Goal: Task Accomplishment & Management: Complete application form

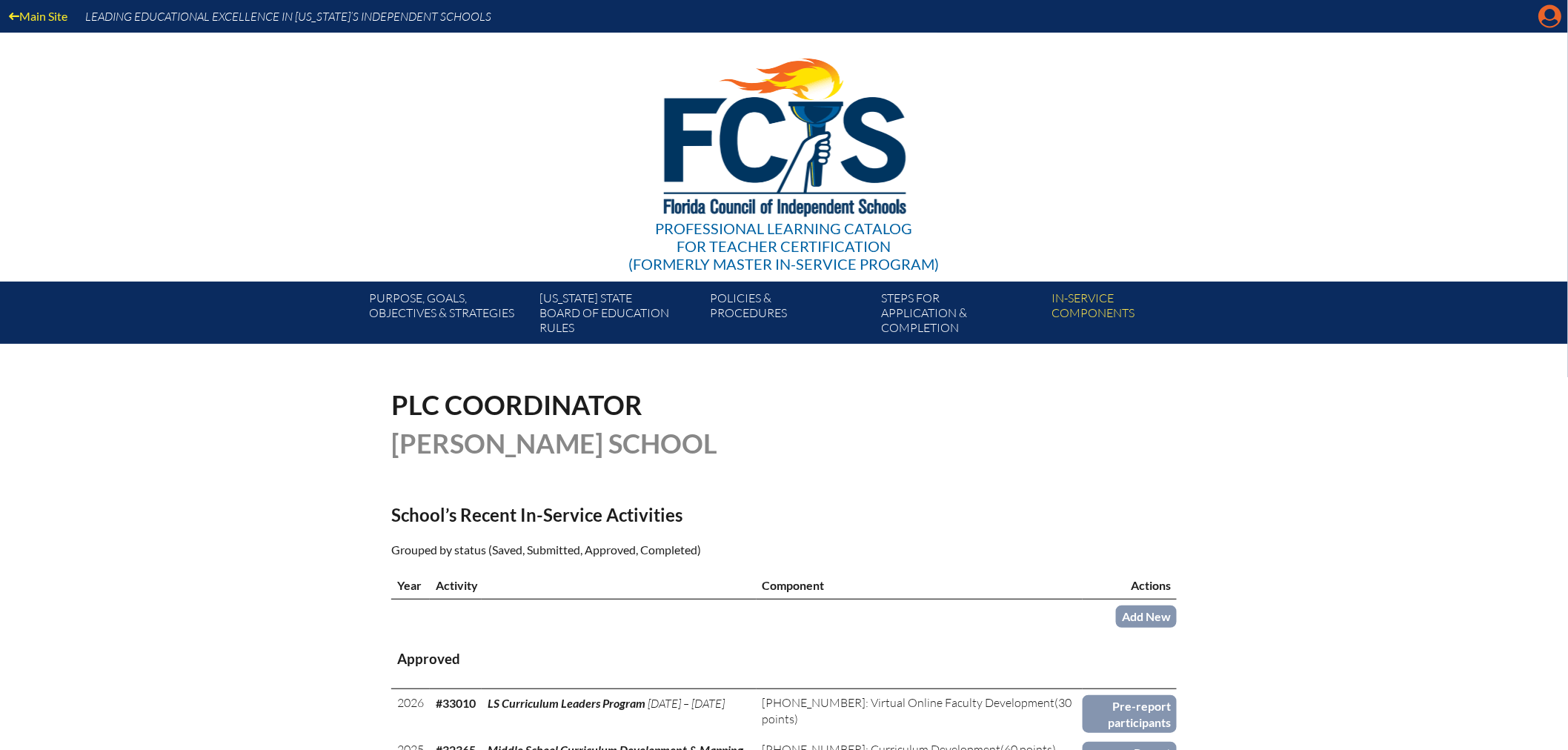
click at [1551, 11] on icon "Manage account" at bounding box center [1549, 16] width 23 height 23
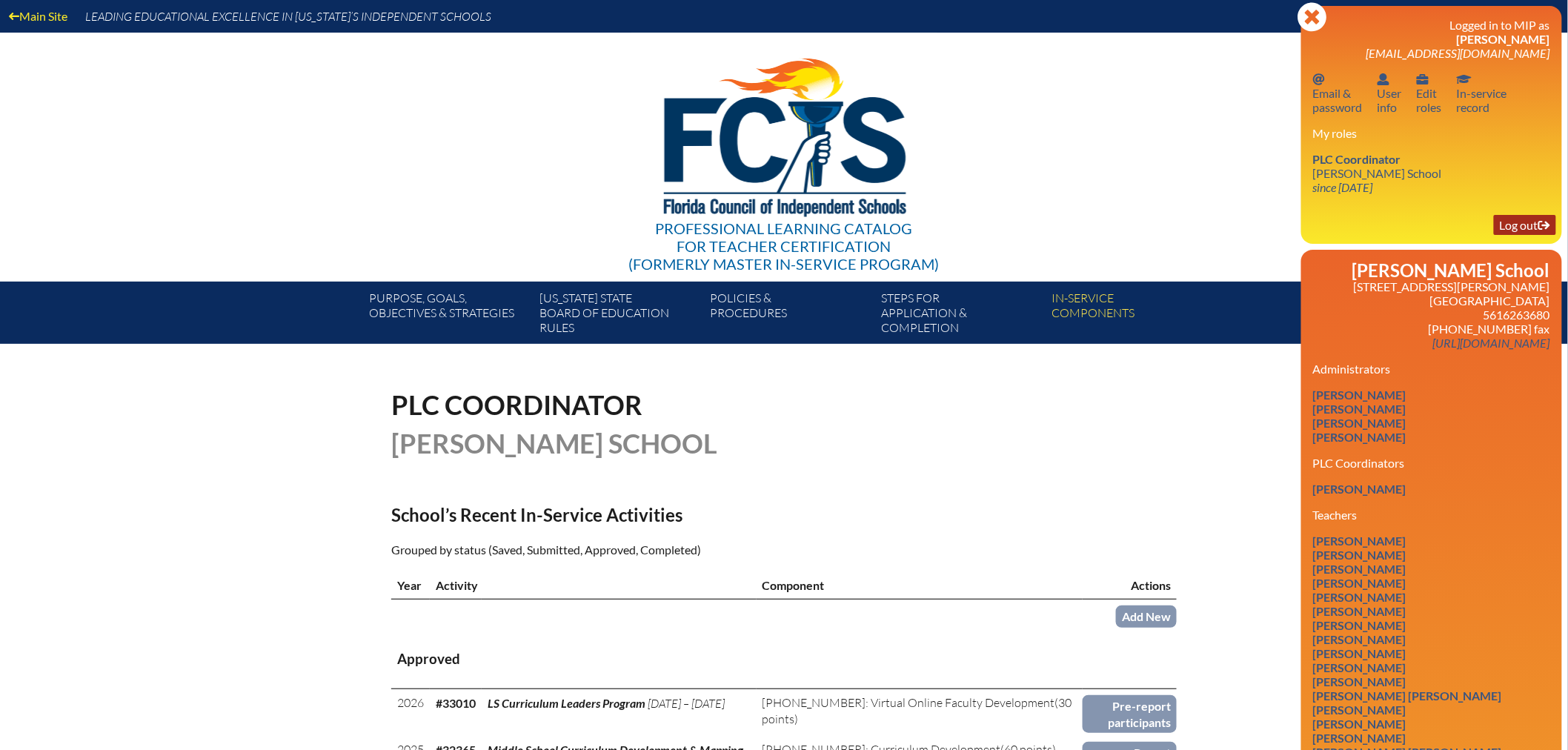
click at [1512, 220] on link "Log out Log out" at bounding box center [1524, 225] width 62 height 20
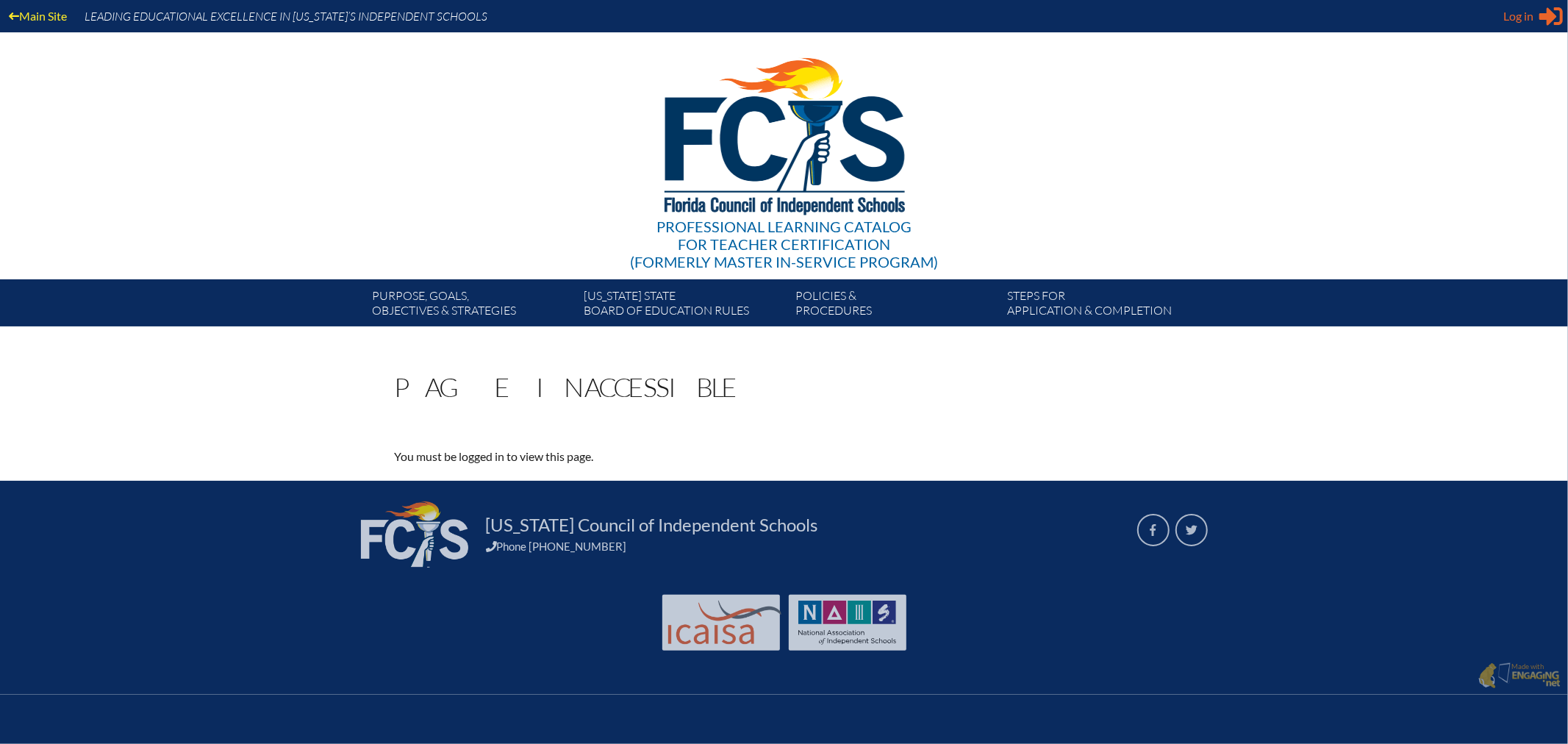
type input "Lola.arbuzow@thebenjaminschool.org"
click at [1514, 11] on span "Log in" at bounding box center [1518, 16] width 30 height 18
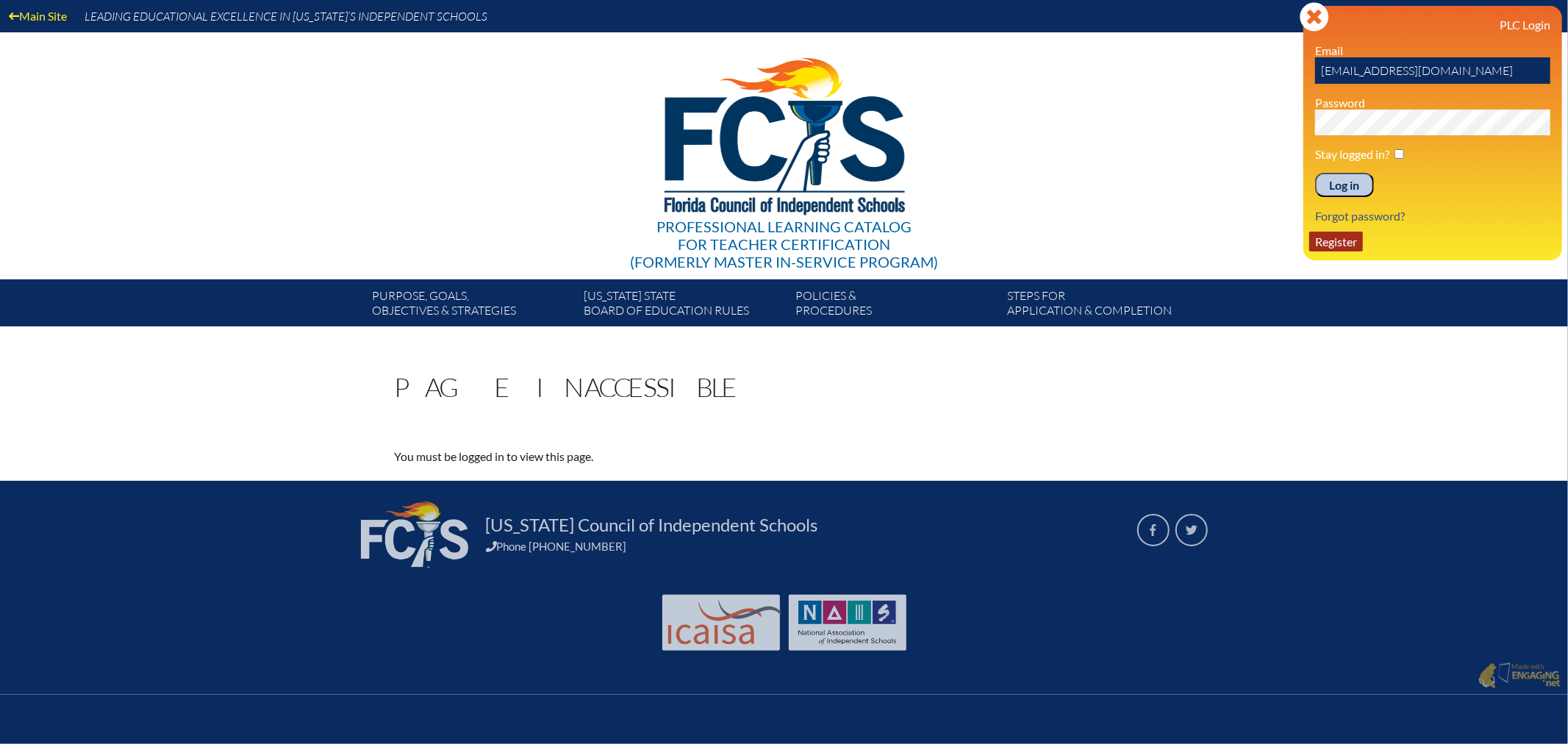
click at [1348, 234] on link "Register" at bounding box center [1336, 241] width 53 height 20
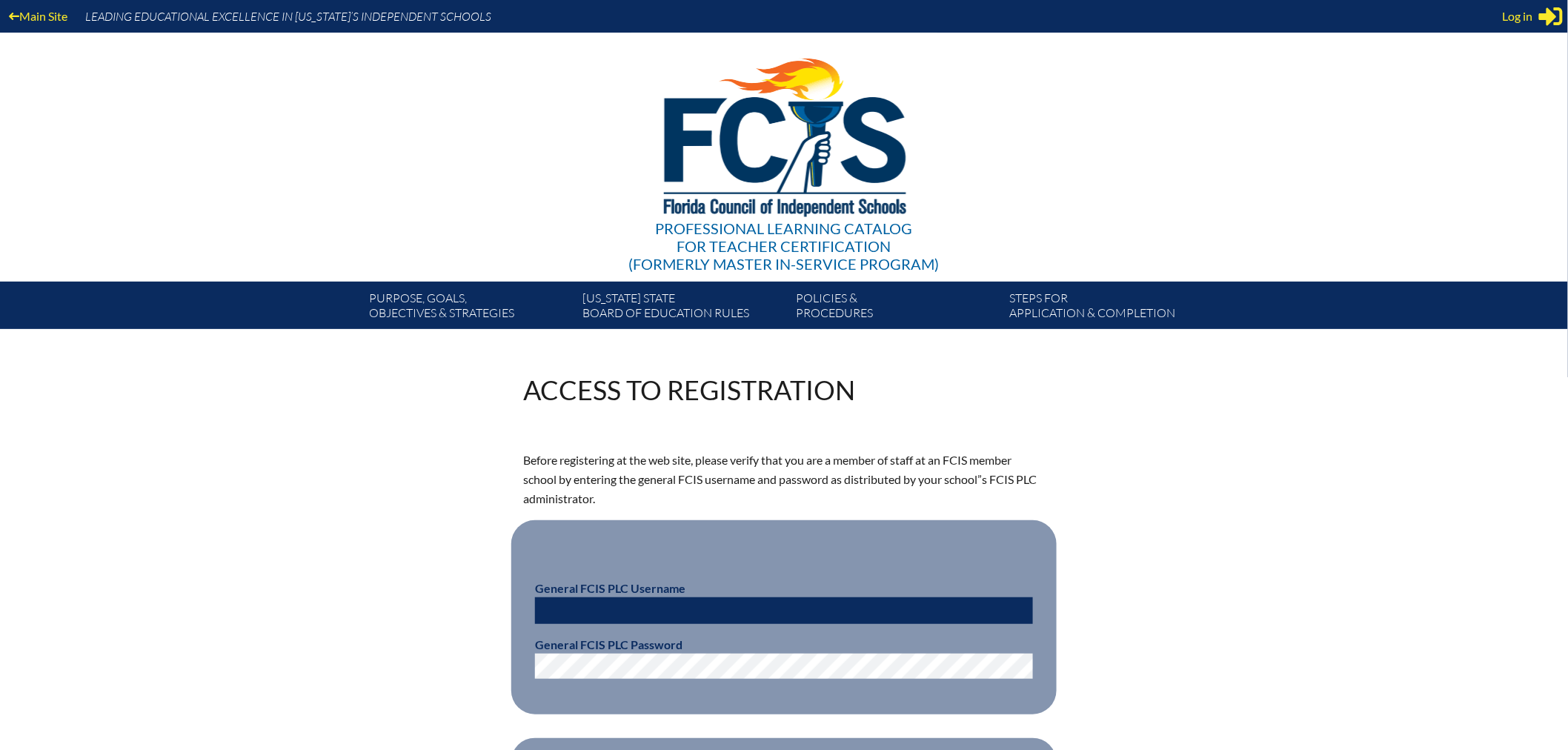
type input "[EMAIL_ADDRESS][DOMAIN_NAME]"
drag, startPoint x: 720, startPoint y: 601, endPoint x: 275, endPoint y: 568, distance: 446.2
click at [276, 568] on div "Access to Registration Before registering at the web site, please verify that y…" at bounding box center [784, 593] width 1568 height 435
type input "fcismember"
click at [187, 643] on div "Access to Registration Before registering at the web site, please verify that y…" at bounding box center [784, 593] width 1568 height 435
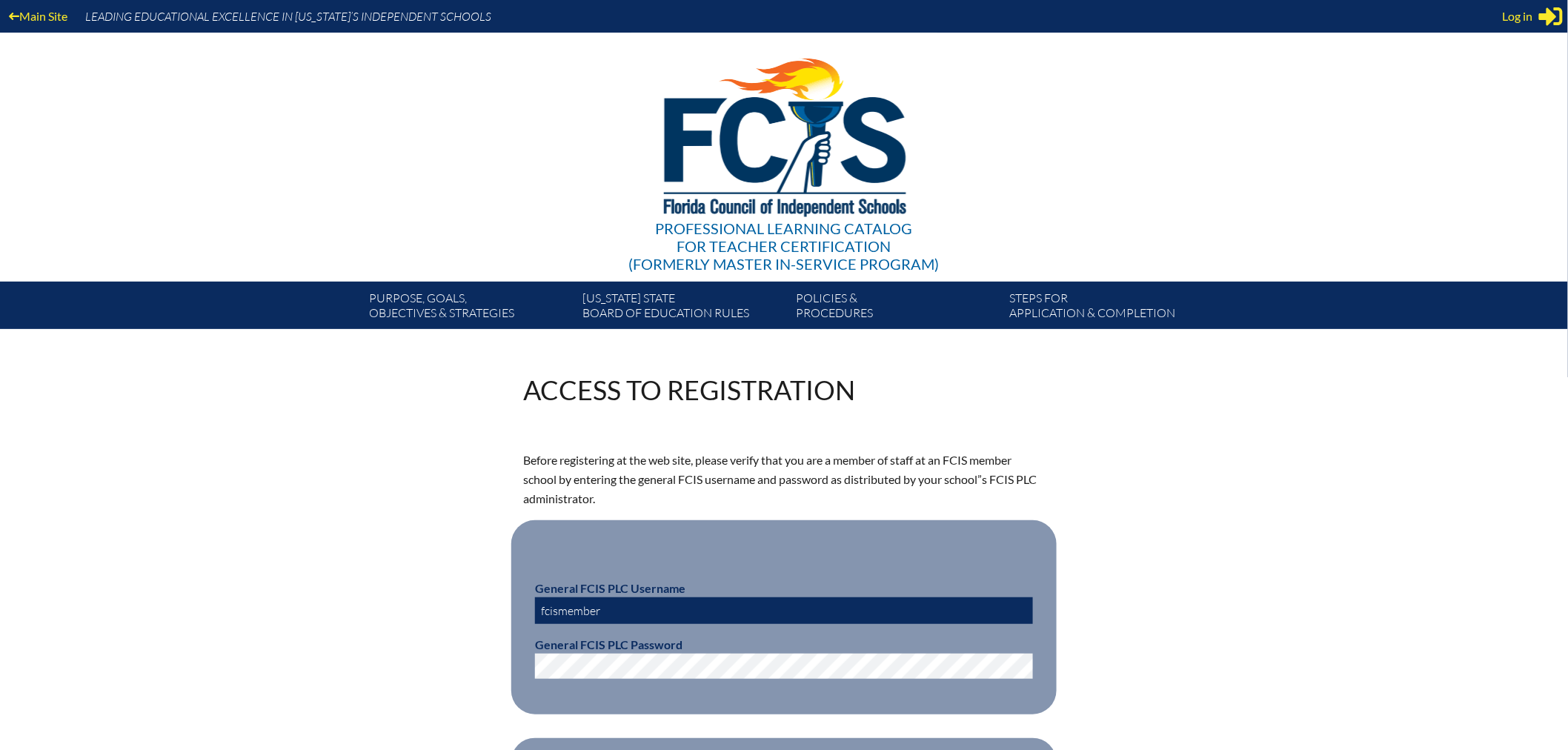
scroll to position [165, 0]
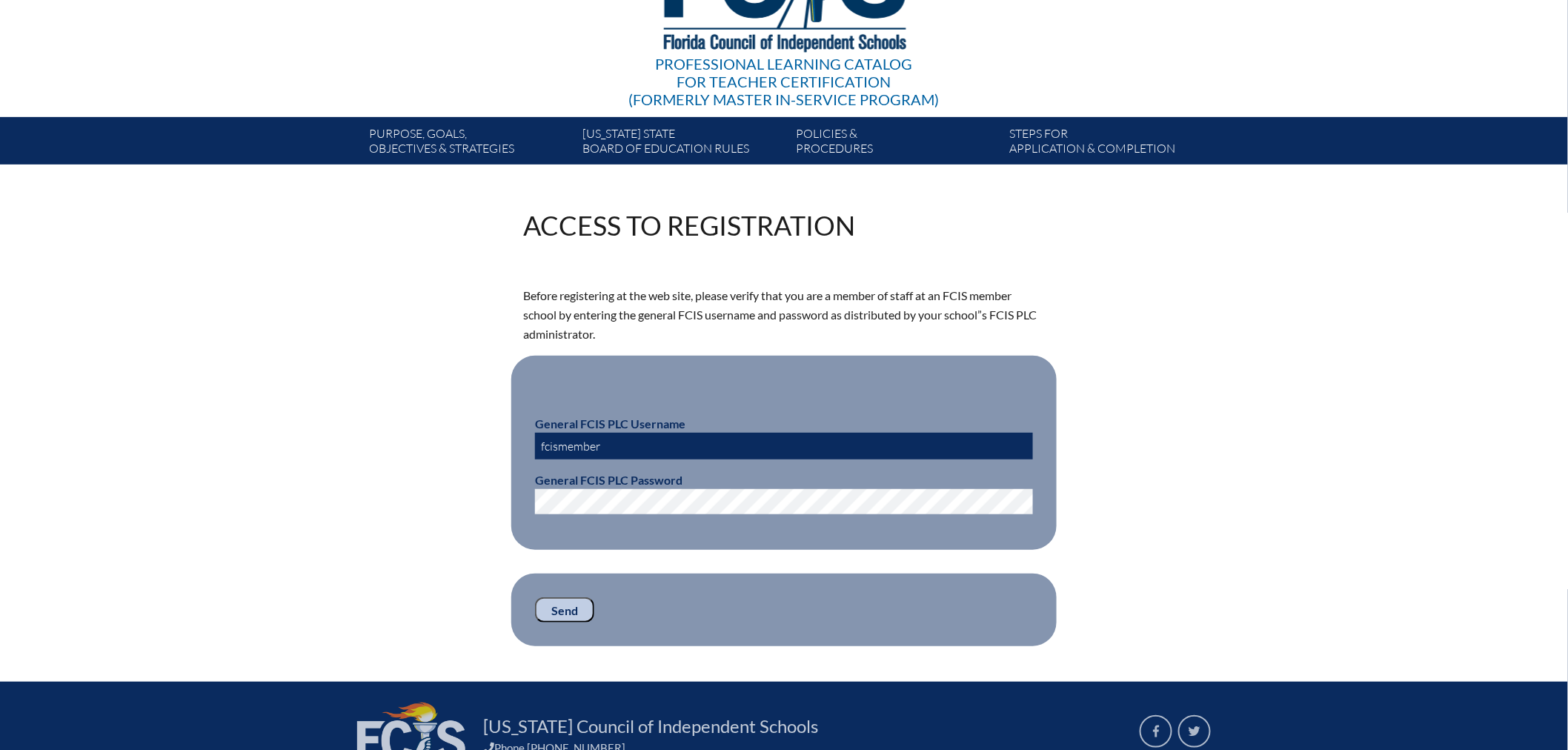
click at [565, 597] on input "Send" at bounding box center [564, 609] width 59 height 25
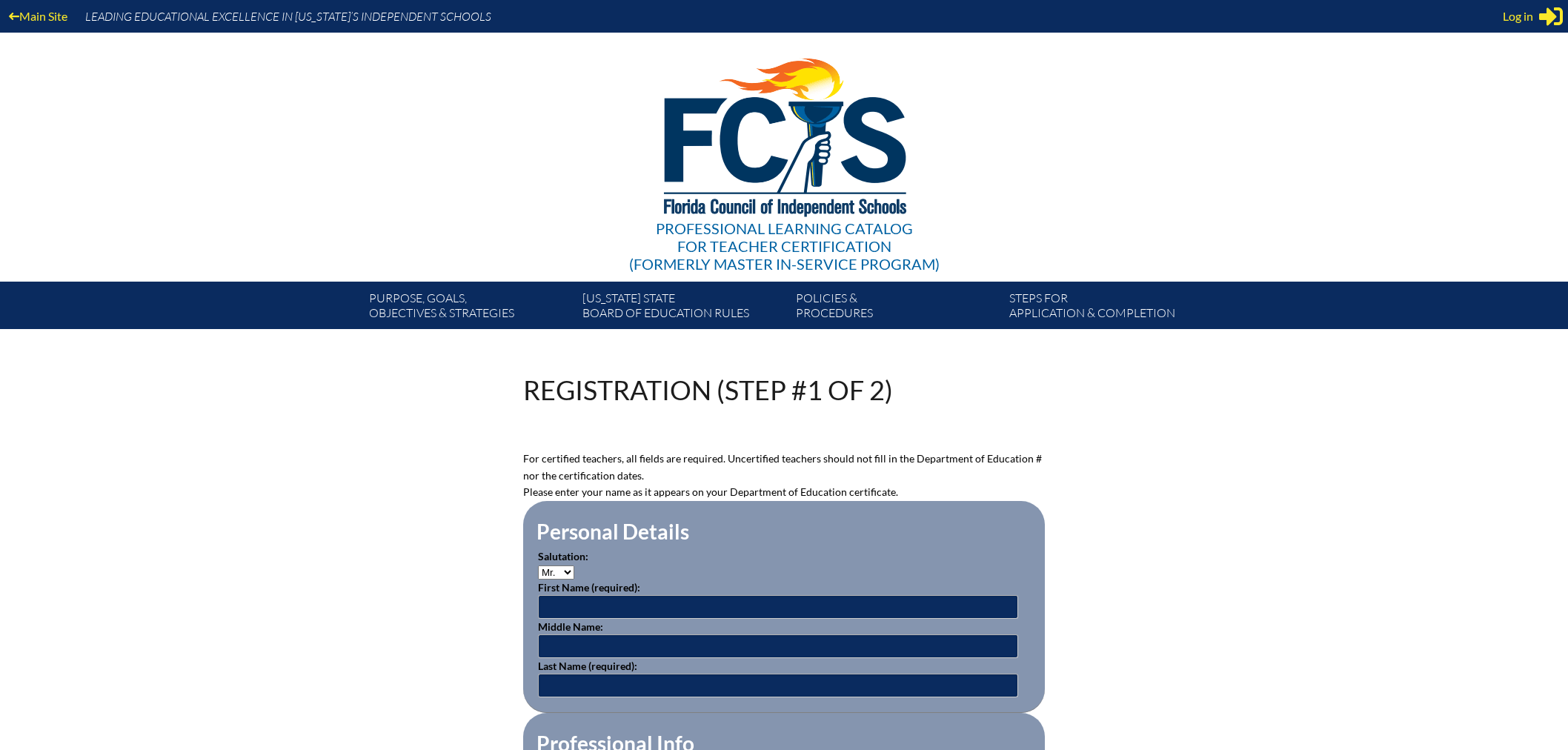
scroll to position [165, 0]
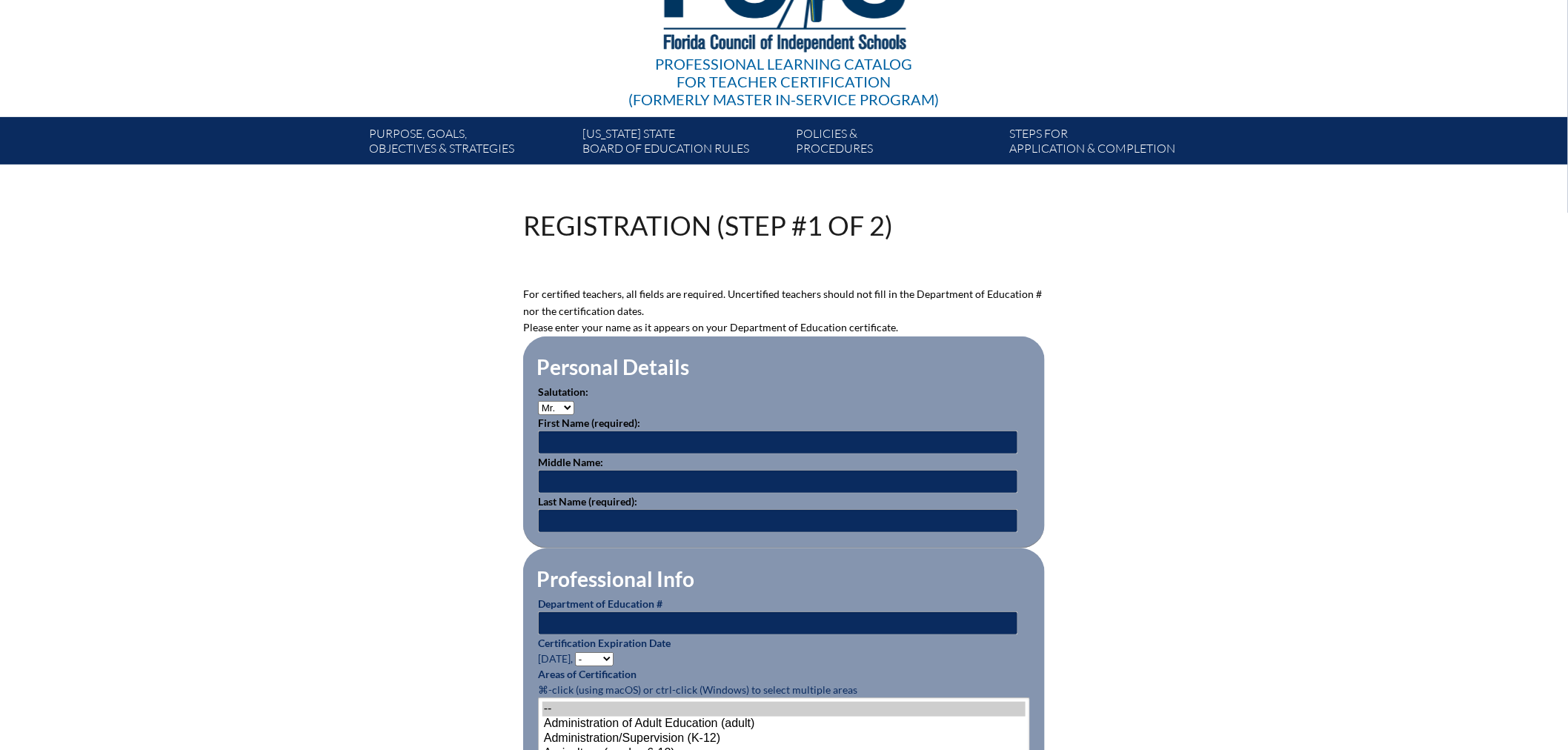
type input "[EMAIL_ADDRESS][DOMAIN_NAME]"
click at [581, 433] on input "text" at bounding box center [778, 442] width 480 height 23
type input "Eva"
click at [562, 478] on input "text" at bounding box center [778, 481] width 480 height 23
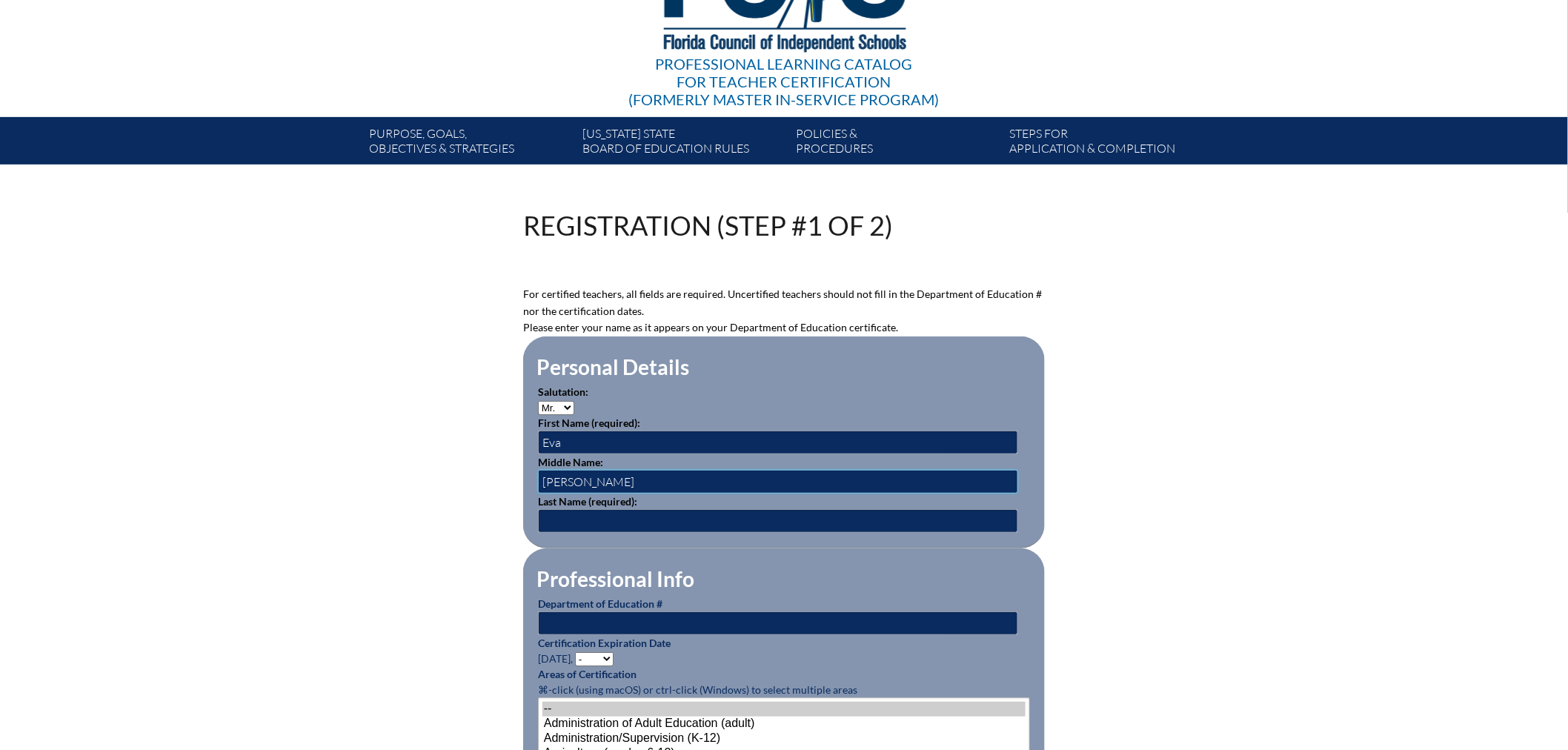
type input "Leonor"
click at [605, 528] on input "text" at bounding box center [778, 521] width 480 height 23
type input "Pacheco-Paez"
click at [575, 618] on input "text" at bounding box center [778, 623] width 480 height 23
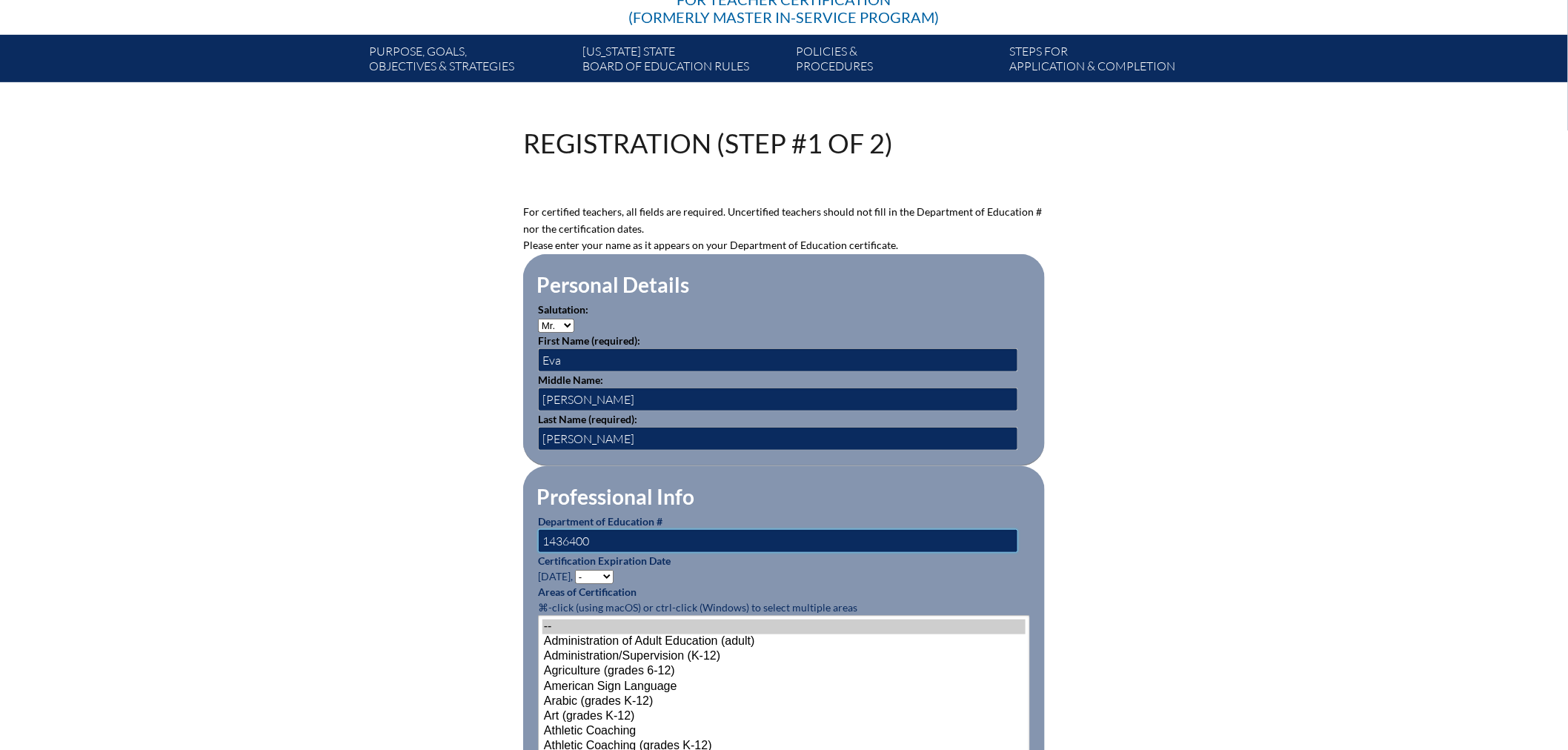
type input "1436400"
click at [605, 570] on select "- 2031 2030 2029 2028 2027 2026 2025 2024 2023 2022 2021 2020 2019 2018 2017 20…" at bounding box center [594, 577] width 39 height 14
select select "2030"
click at [578, 570] on select "- 2031 2030 2029 2028 2027 2026 2025 2024 2023 2022 2021 2020 2019 2018 2017 20…" at bounding box center [594, 577] width 39 height 14
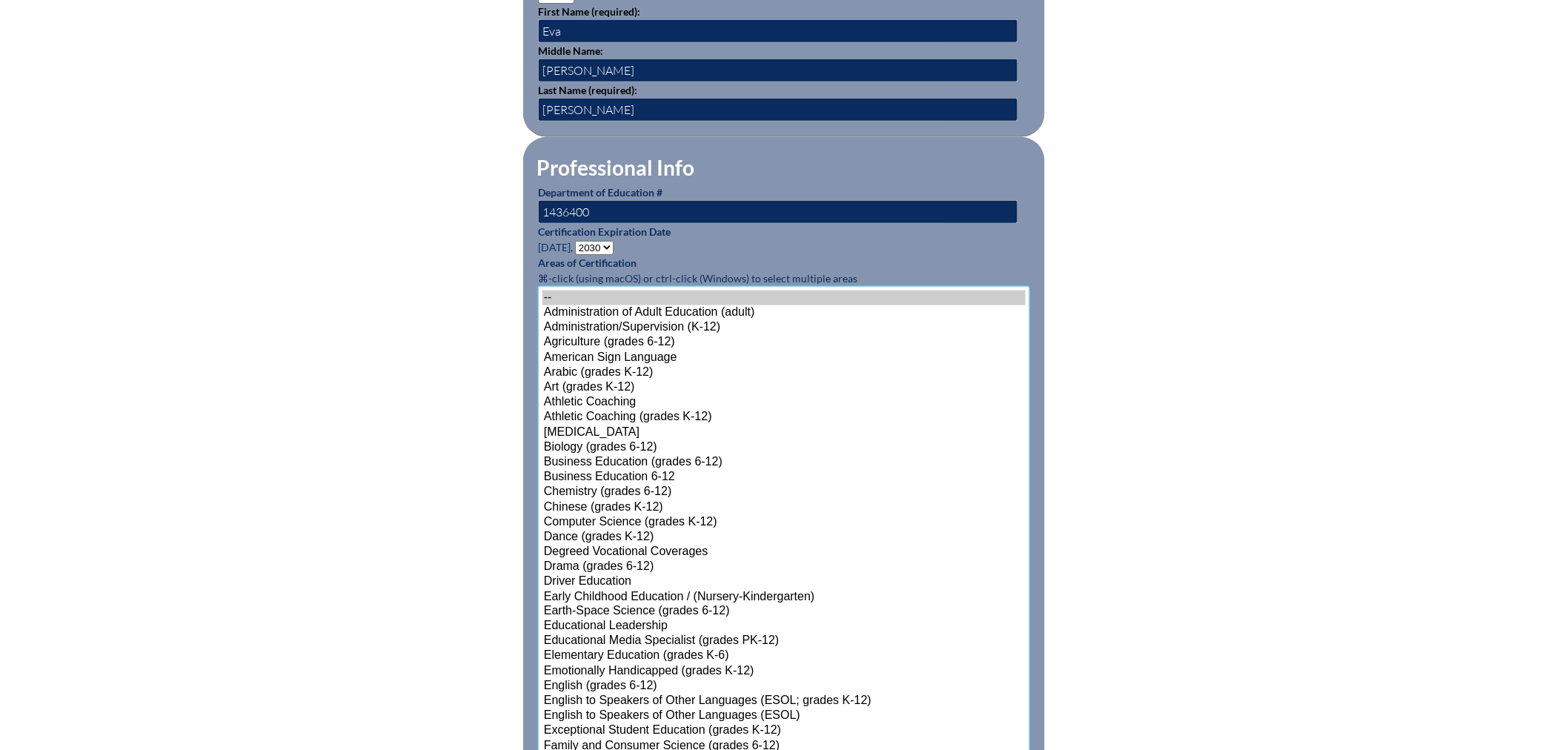
scroll to position [858, 0]
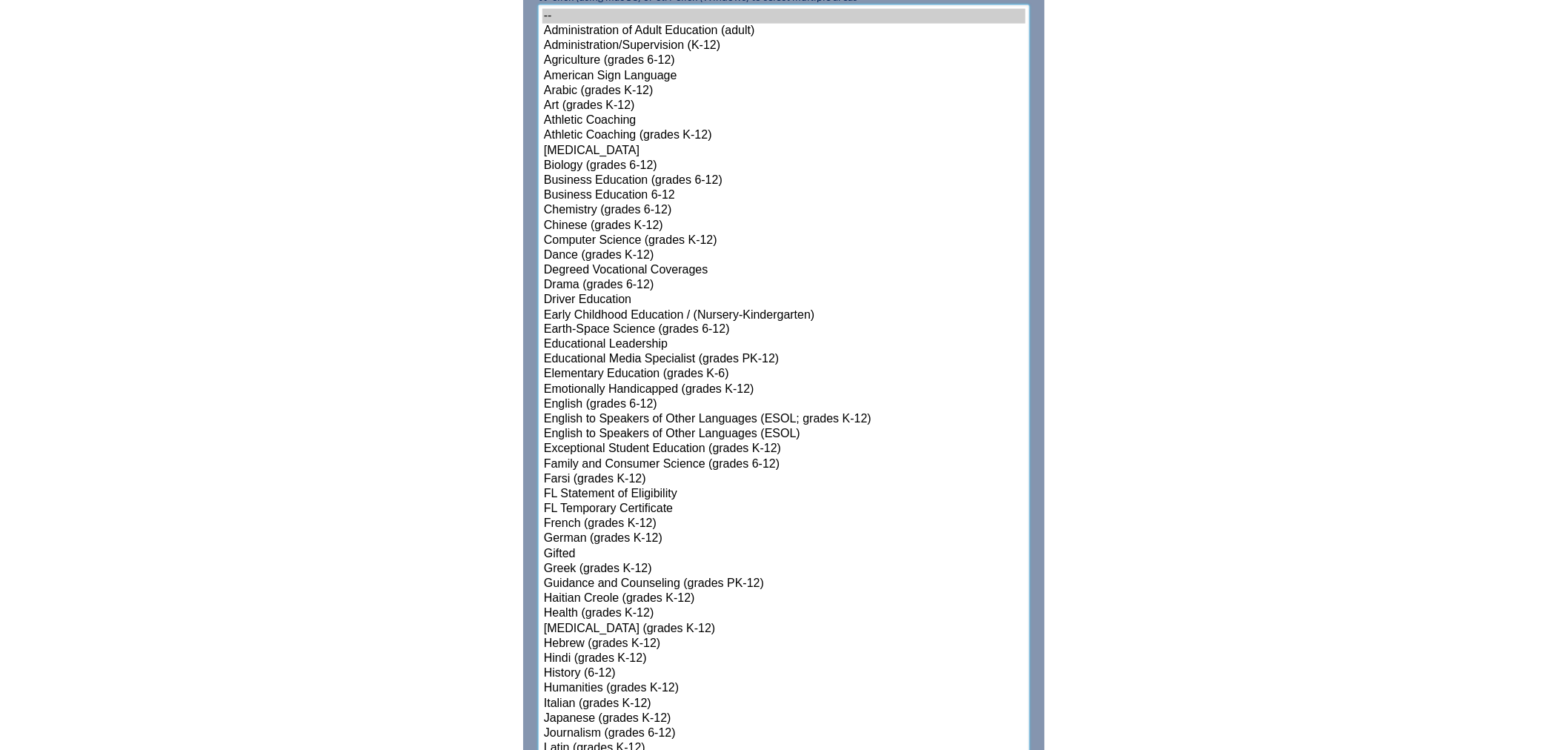
select select"]"] "15131"
click at [601, 651] on select"]"] "-- Administration of Adult Education (adult) Administration/Supervision (K-12) …" at bounding box center [783, 630] width 492 height 1251
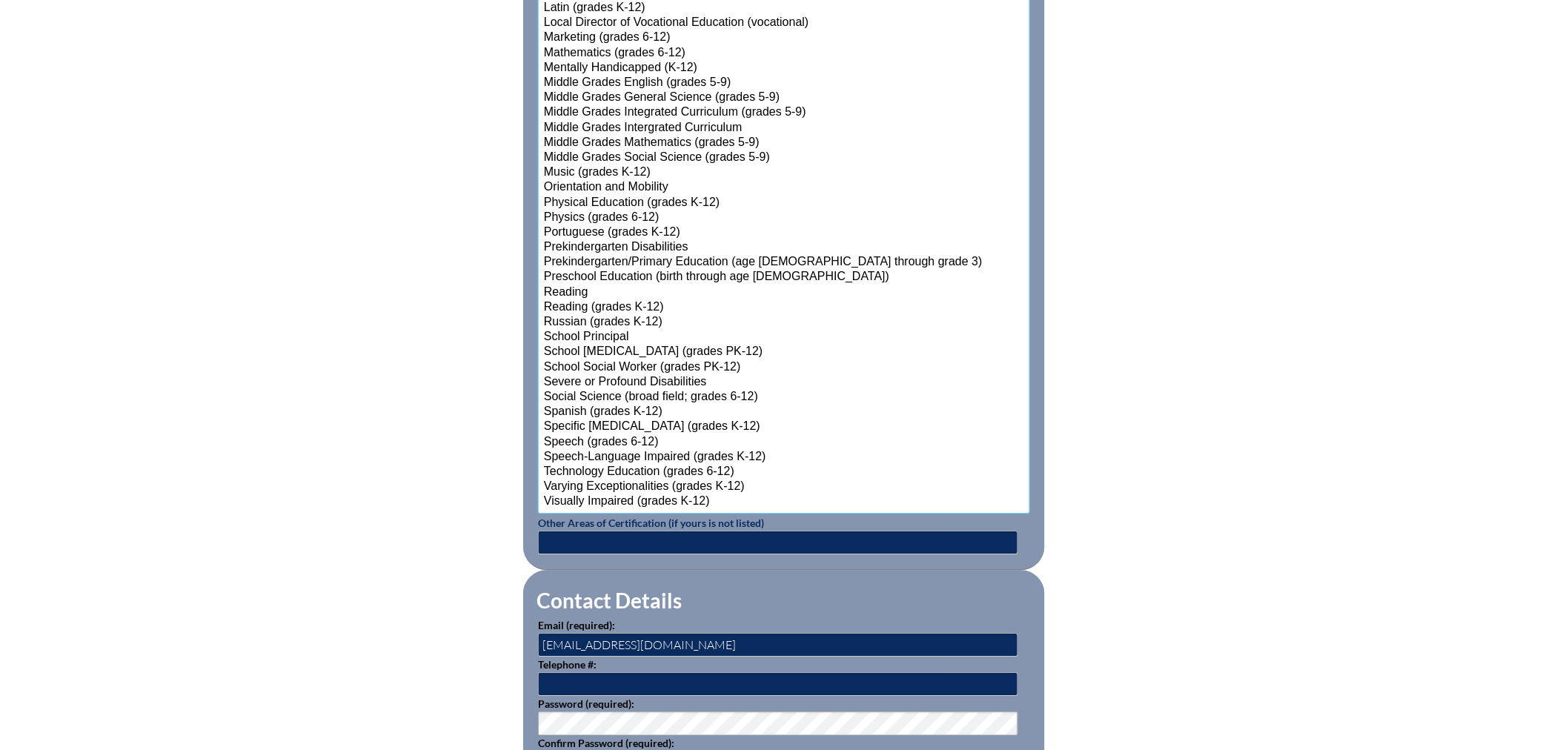
scroll to position [1680, 0]
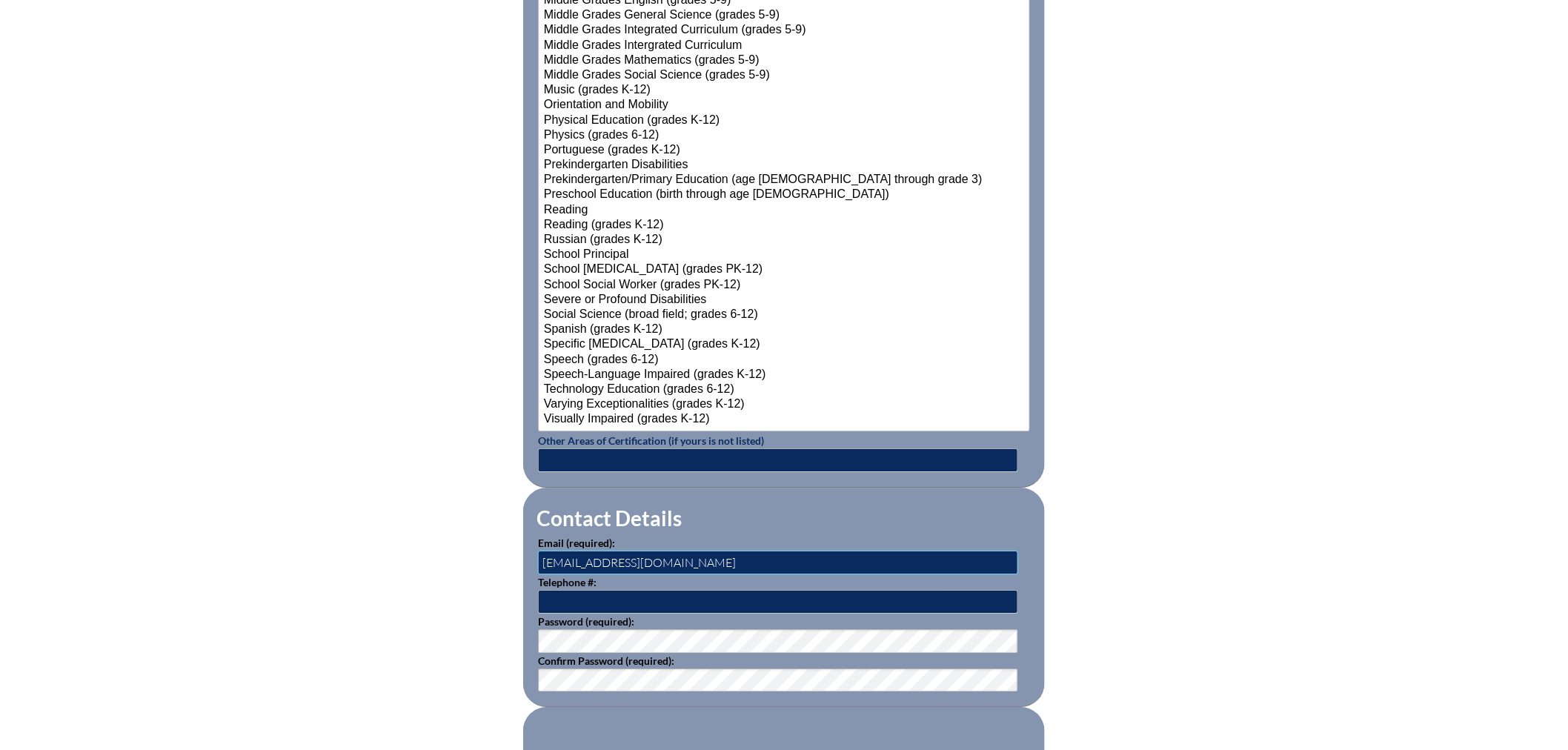
drag, startPoint x: 745, startPoint y: 556, endPoint x: 449, endPoint y: 556, distance: 296.0
type input "[PERSON_NAME][EMAIL_ADDRESS][PERSON_NAME][DOMAIN_NAME]"
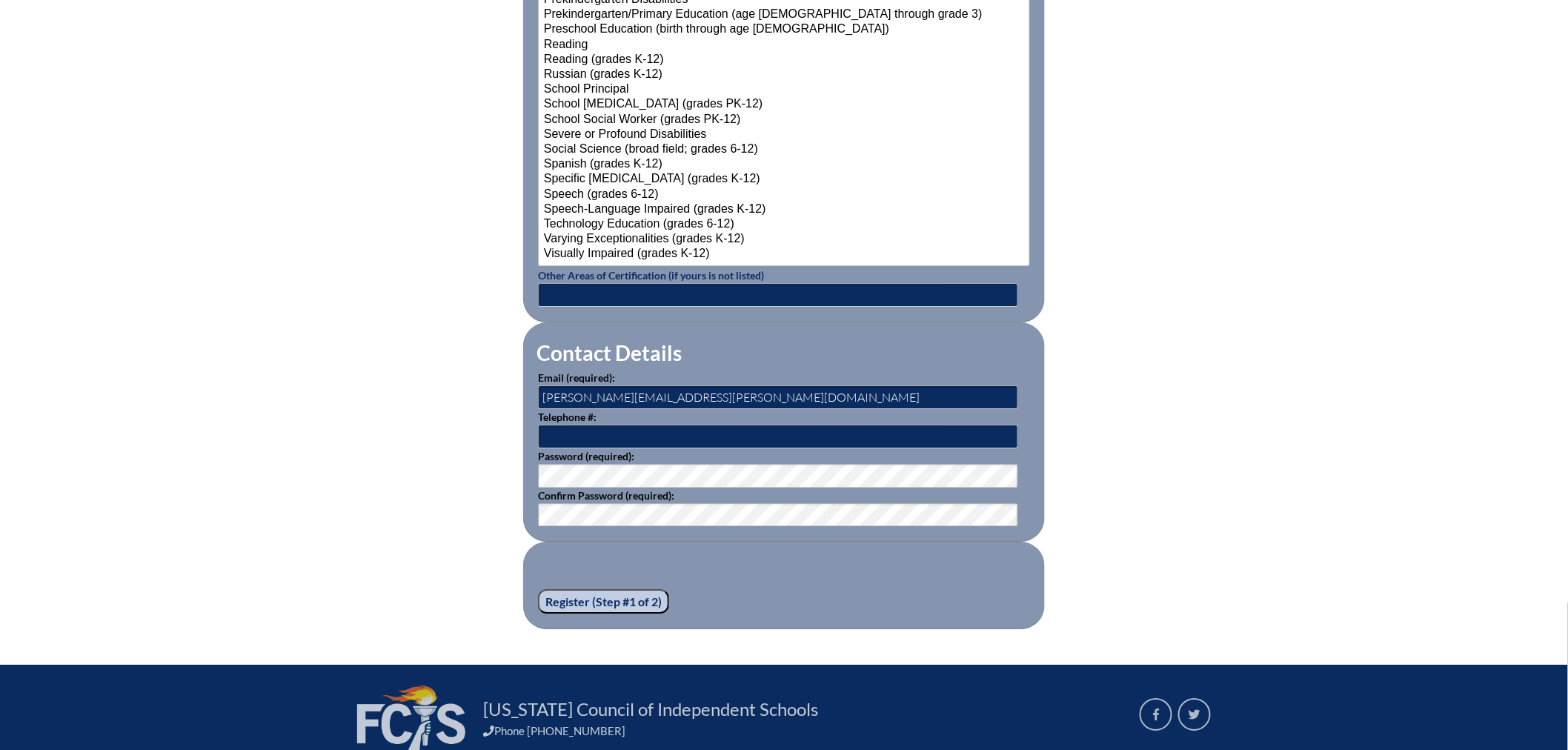
click at [605, 591] on input "Register (Step #1 of 2)" at bounding box center [603, 601] width 131 height 25
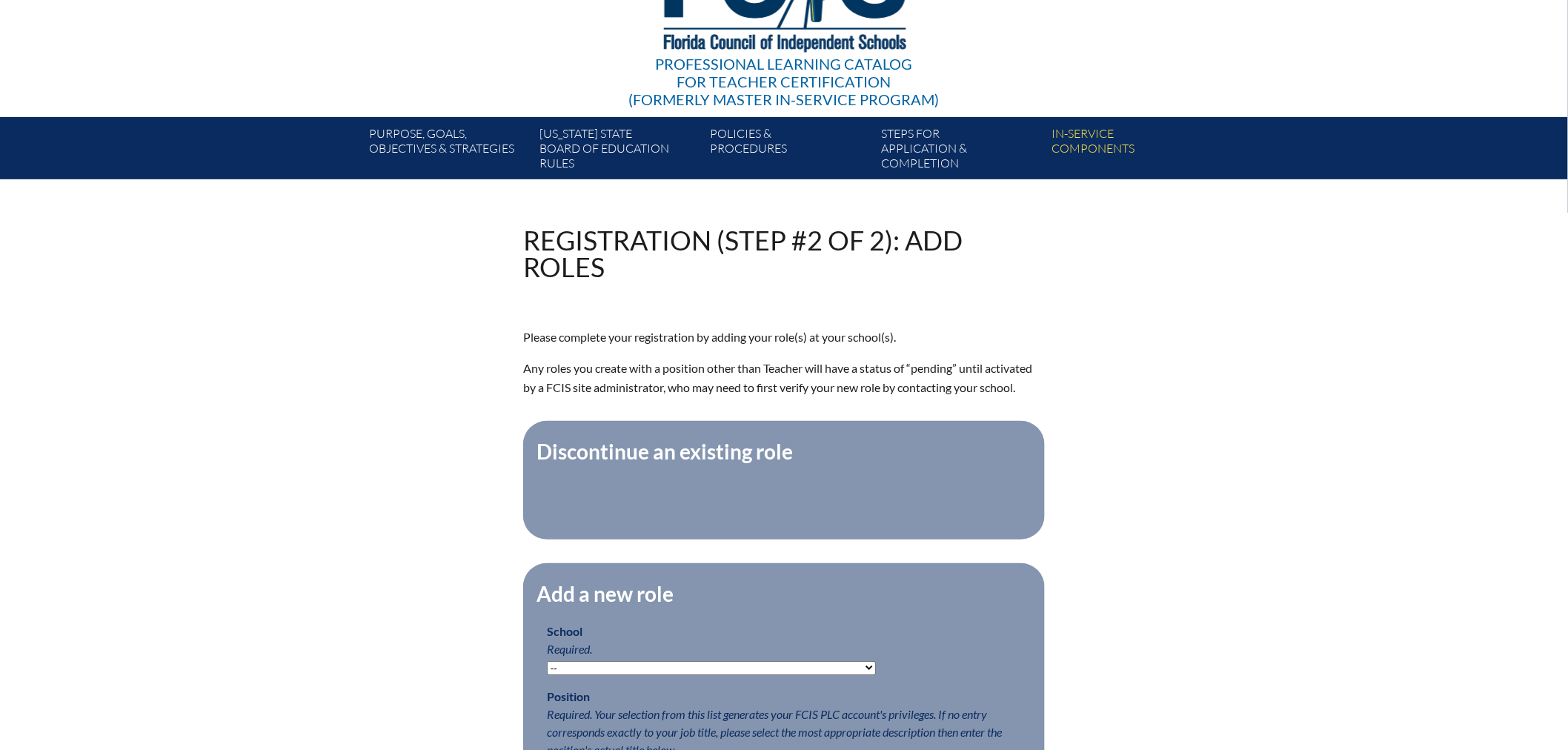
scroll to position [246, 0]
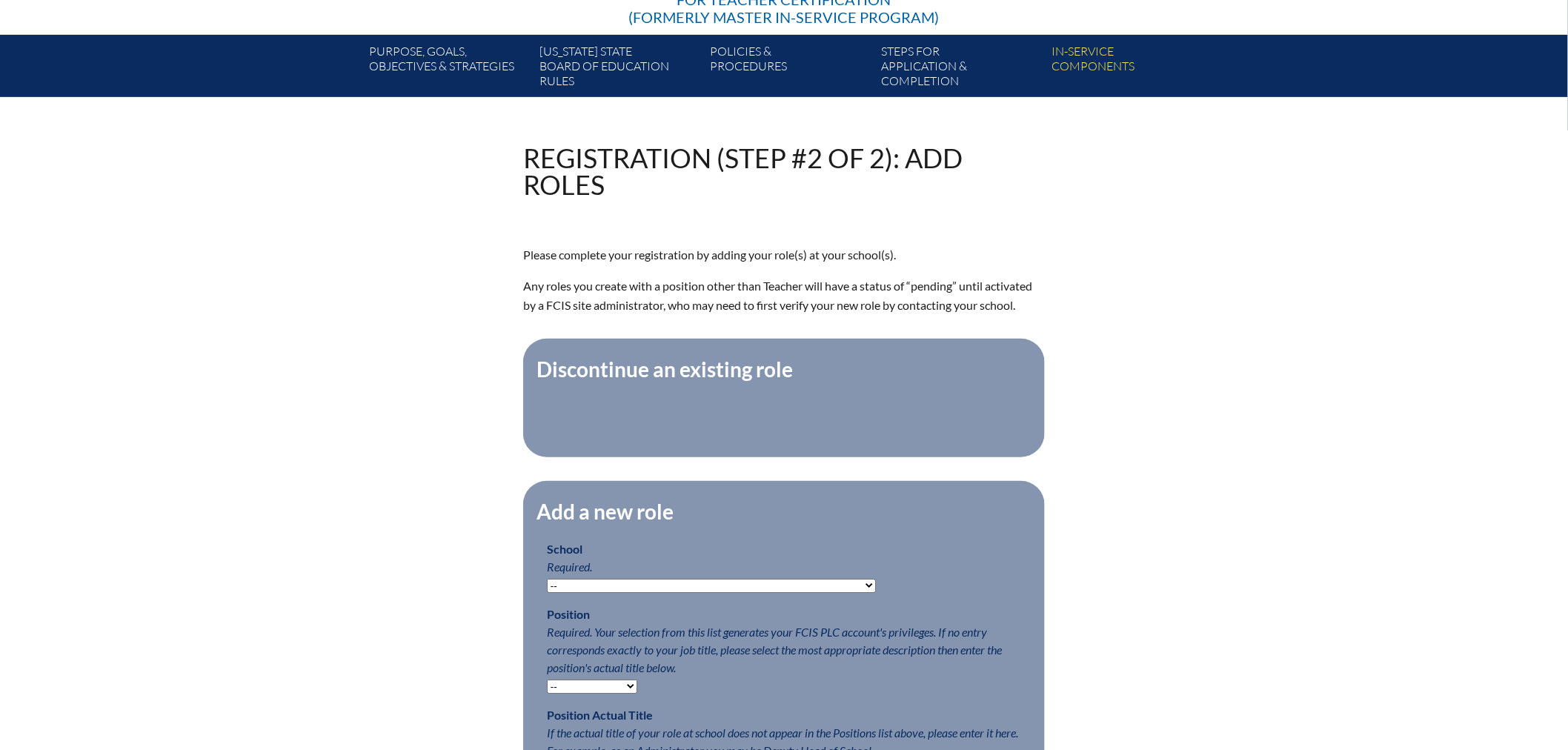
click at [601, 592] on select "-- Autism Inspired Academy Academy at Ocean Reef Academy at the Lakes Academy P…" at bounding box center [711, 586] width 329 height 14
select select "20261"
click at [547, 588] on select "-- Autism Inspired Academy Academy at Ocean Reef Academy at the Lakes Academy P…" at bounding box center [711, 586] width 329 height 14
click at [592, 689] on select "-- Teacher PLC Coordinator Head of School Administrator" at bounding box center [591, 686] width 90 height 14
select select "15563"
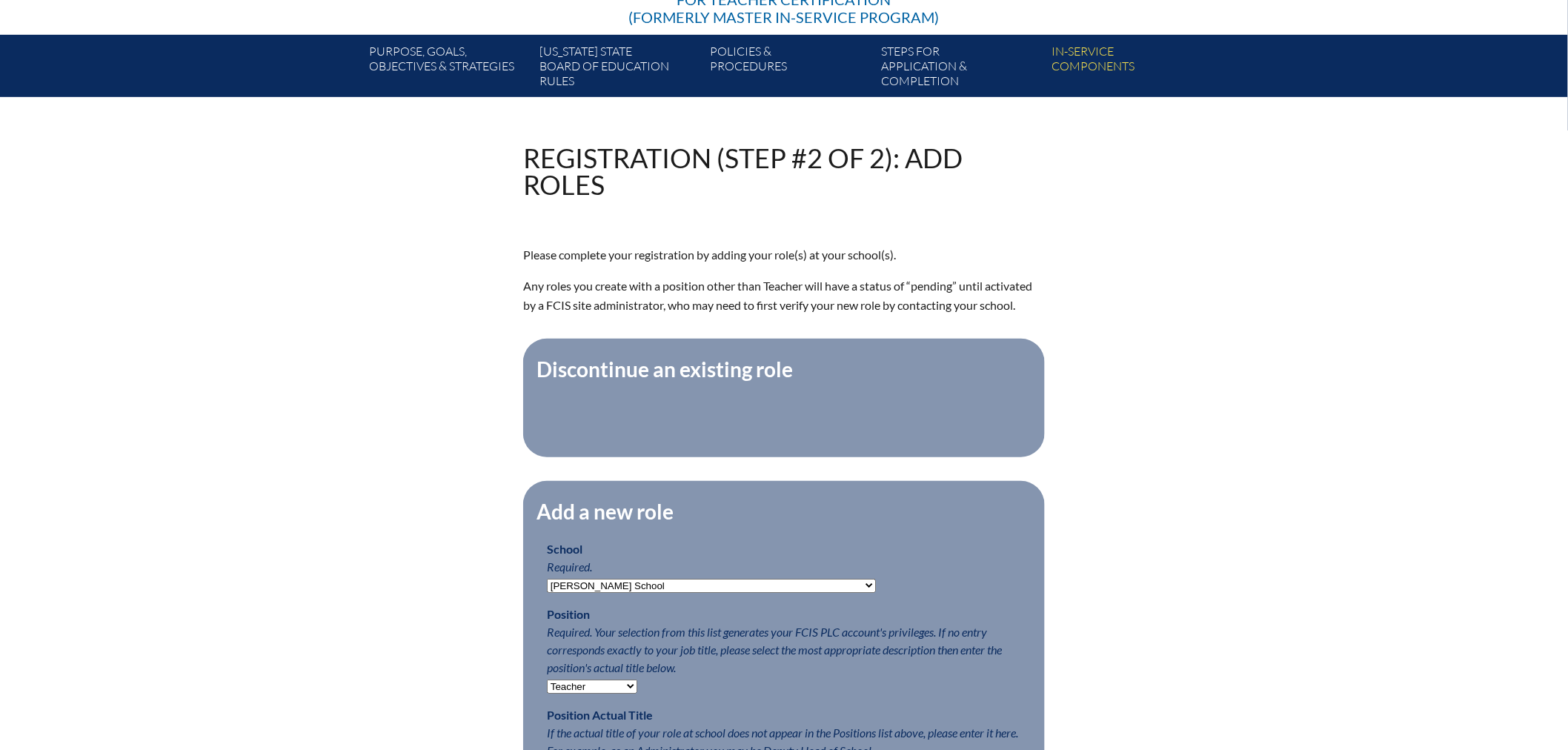
click at [547, 688] on select "-- Teacher PLC Coordinator Head of School Administrator" at bounding box center [591, 686] width 90 height 14
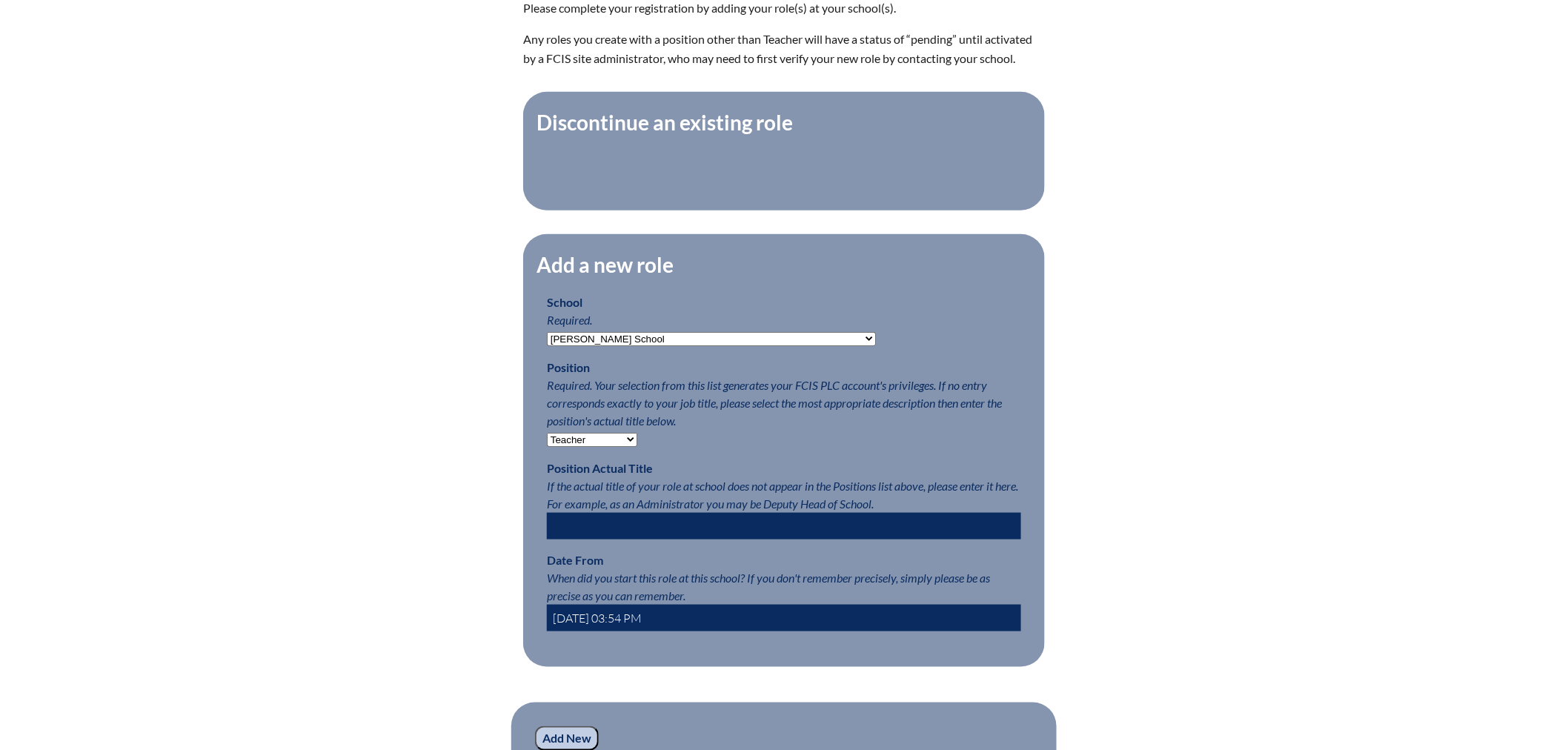
click at [575, 625] on input "2025-09-25 03:54 PM" at bounding box center [783, 618] width 474 height 27
click at [593, 626] on input "2025-09-25 03:54 PM" at bounding box center [783, 618] width 474 height 27
click at [615, 625] on input "2025-08-25 03:54 PM" at bounding box center [783, 618] width 474 height 27
click at [635, 623] on input "2025-08-01- 03:54 PM" at bounding box center [783, 618] width 474 height 27
click at [648, 625] on input "2025-08-01- 08:54 PM" at bounding box center [783, 618] width 474 height 27
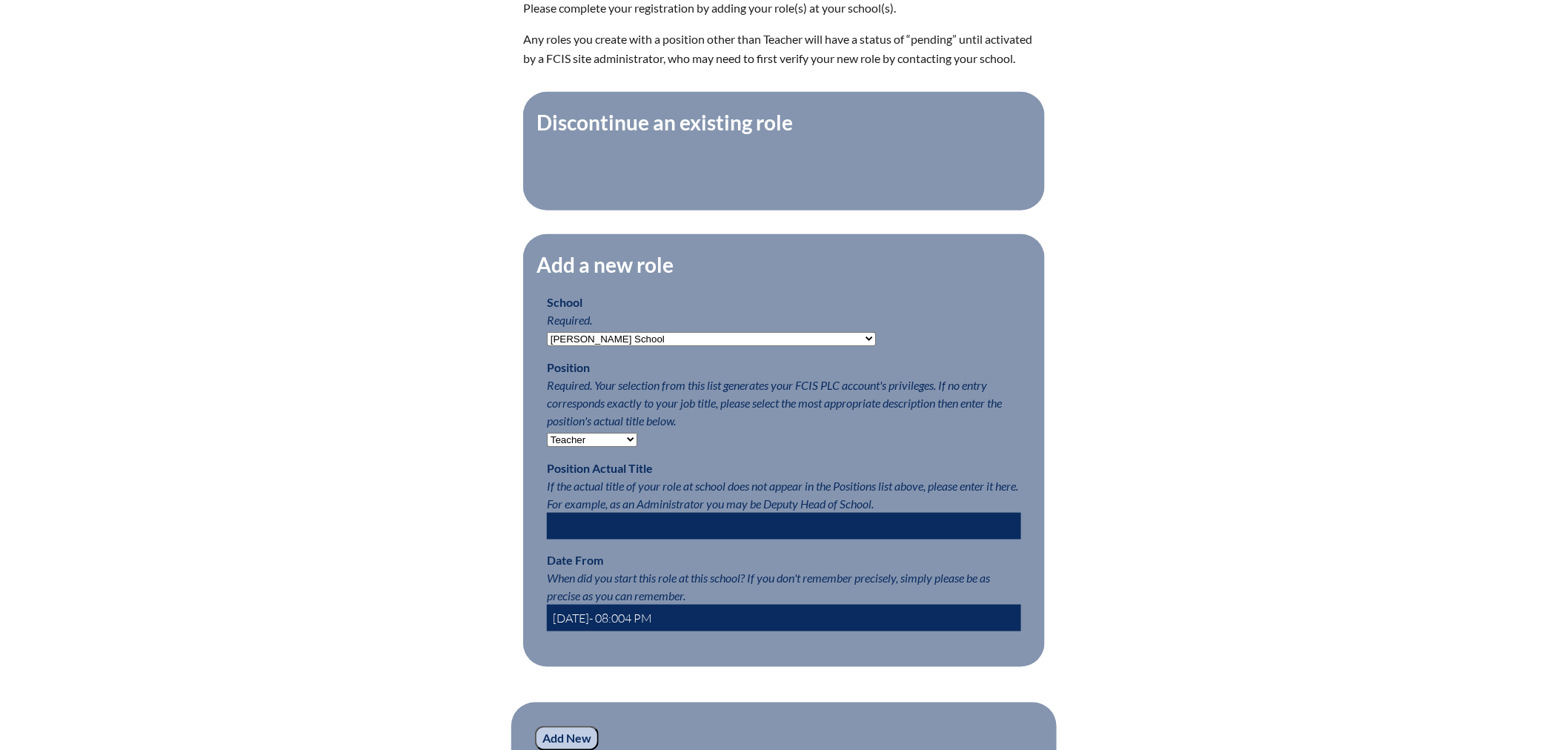
click at [663, 626] on input "2025-08-01- 08:004 PM" at bounding box center [783, 618] width 474 height 27
click at [579, 626] on input "2025-08-01- 08:004 AM" at bounding box center [783, 618] width 474 height 27
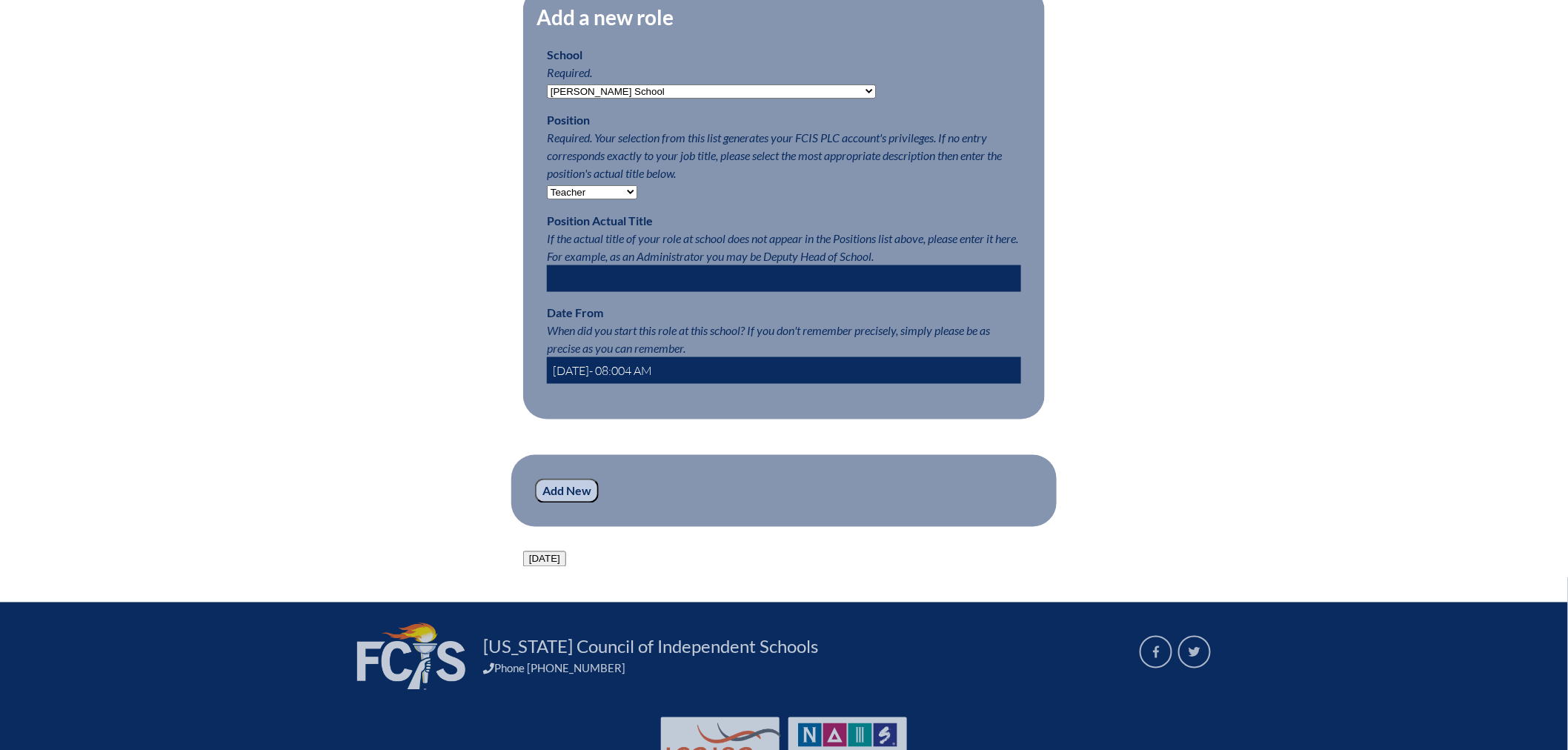
type input "2022-08-01- 08:004 AM"
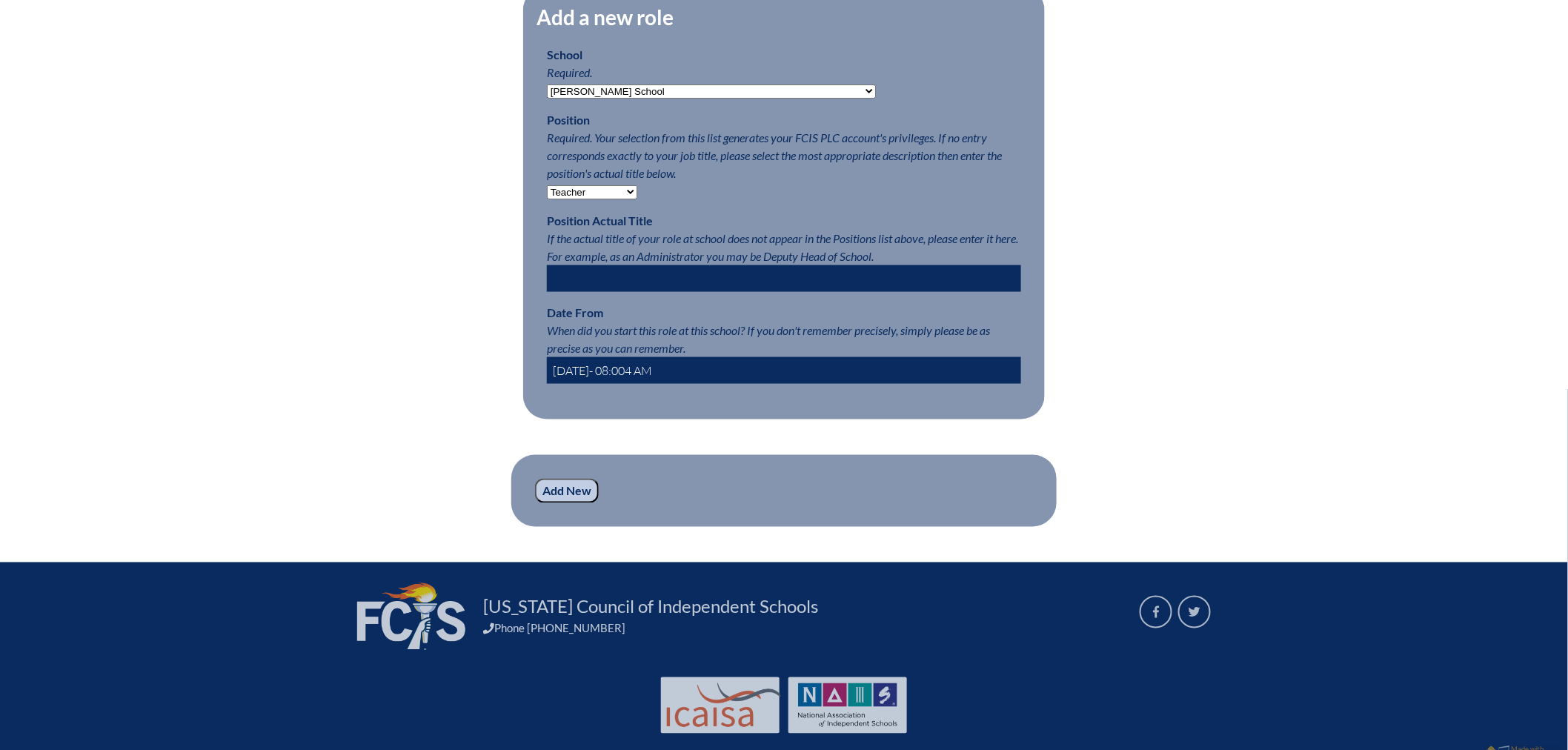
click at [566, 504] on input "Add New" at bounding box center [566, 491] width 64 height 25
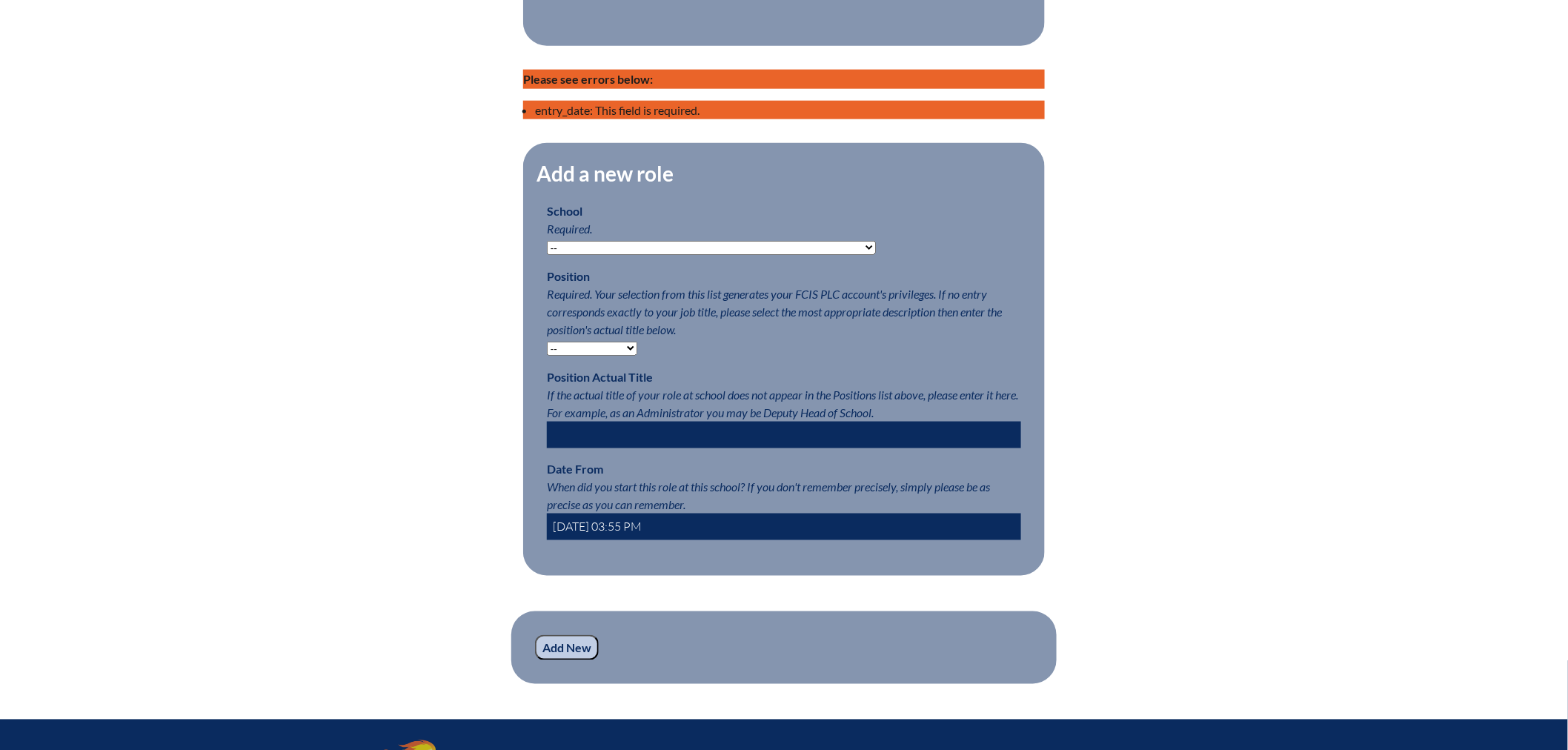
scroll to position [862, 0]
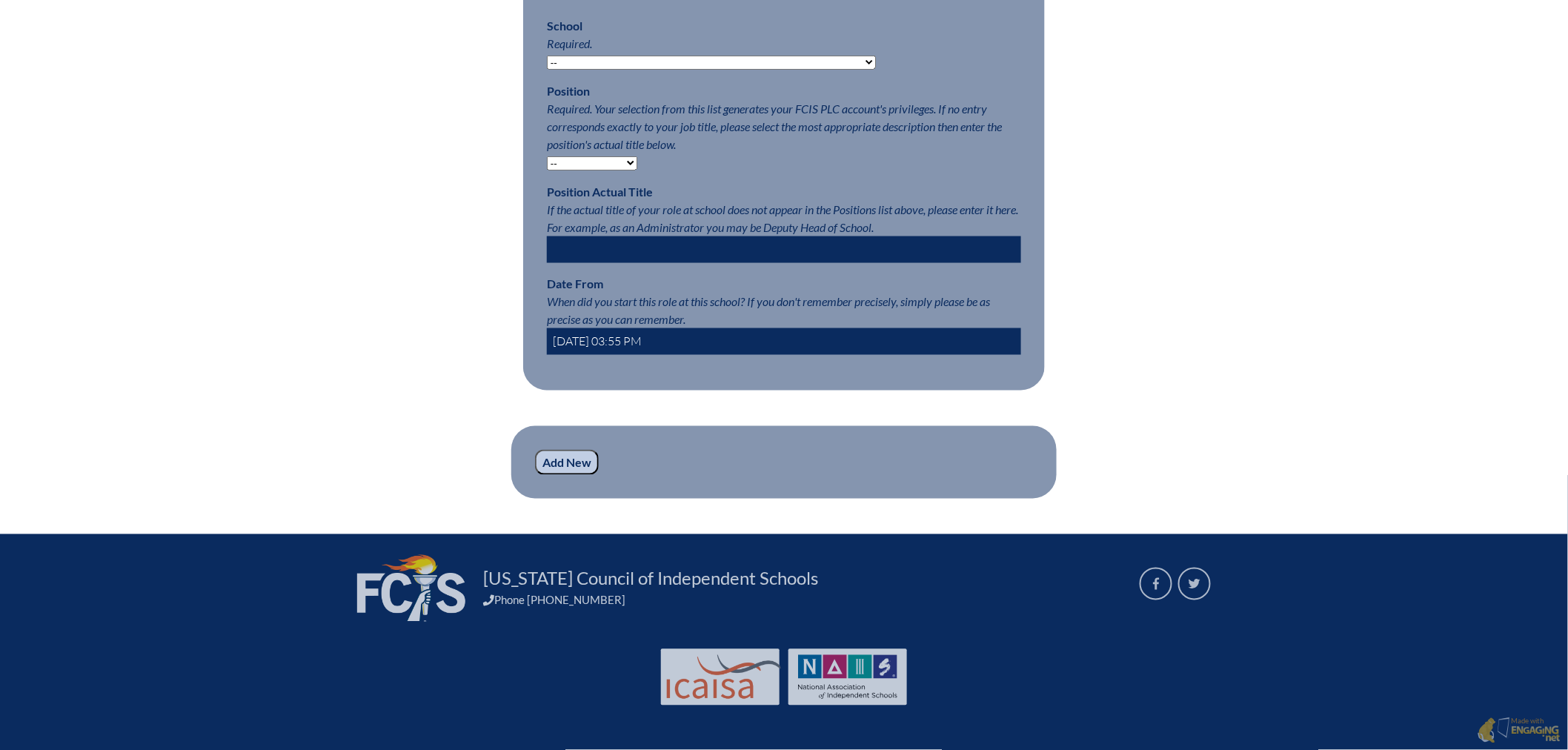
click at [553, 457] on input "Add New" at bounding box center [566, 462] width 64 height 25
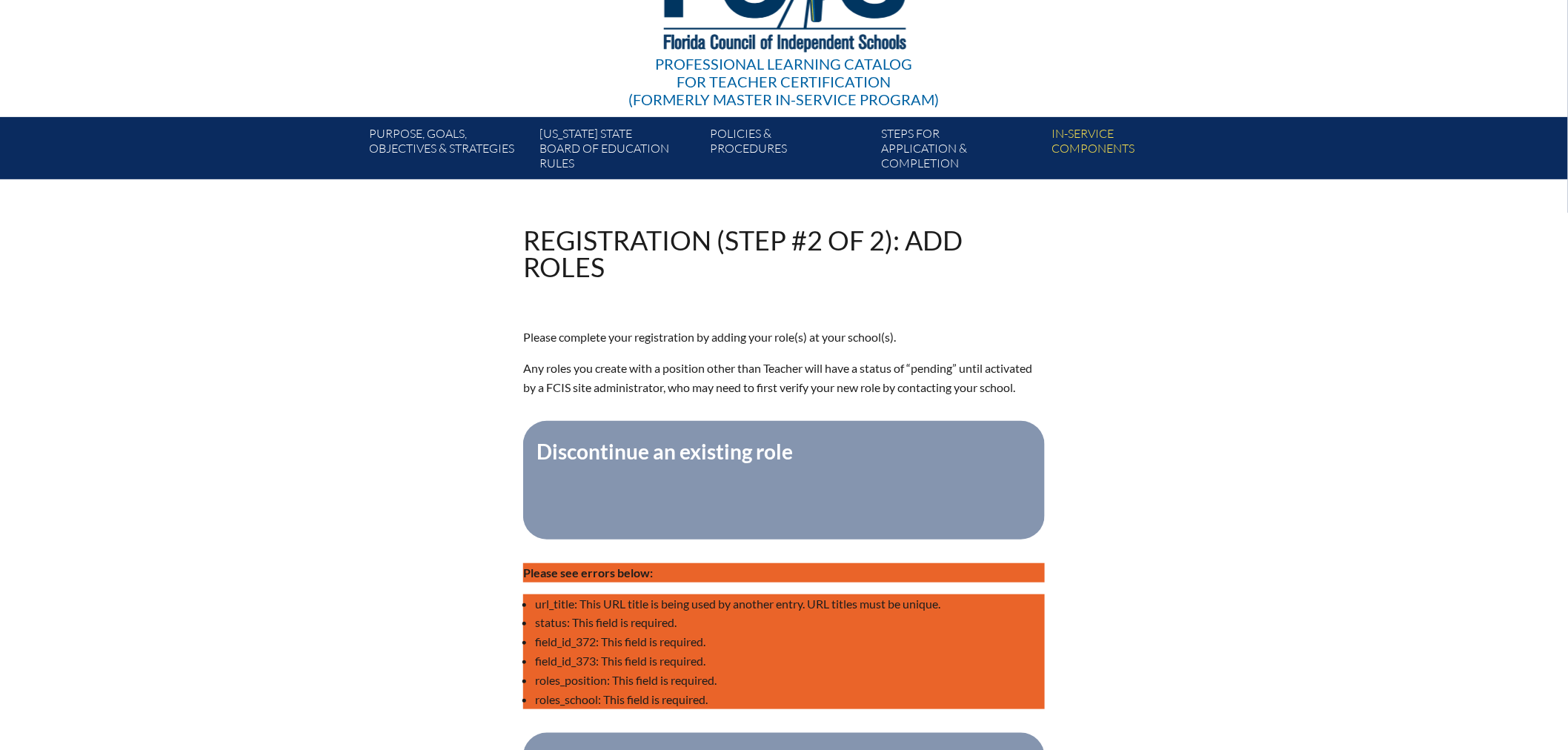
scroll to position [494, 0]
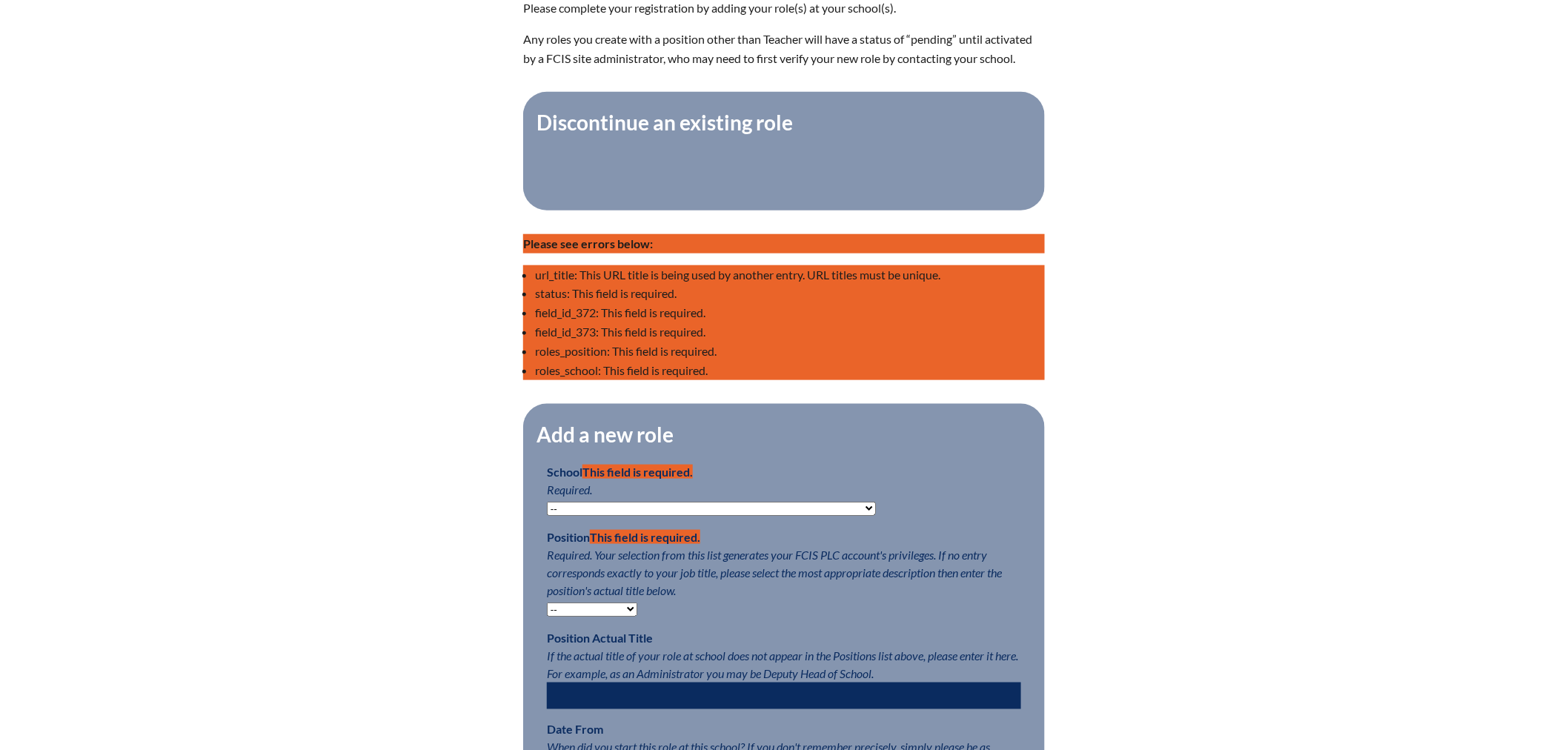
click at [650, 515] on select "-- [MEDICAL_DATA] Inspired Academy Academy at [GEOGRAPHIC_DATA] Academy at the …" at bounding box center [711, 509] width 329 height 14
select select "20261"
click at [547, 511] on select "-- [MEDICAL_DATA] Inspired Academy Academy at [GEOGRAPHIC_DATA] Academy at the …" at bounding box center [711, 509] width 329 height 14
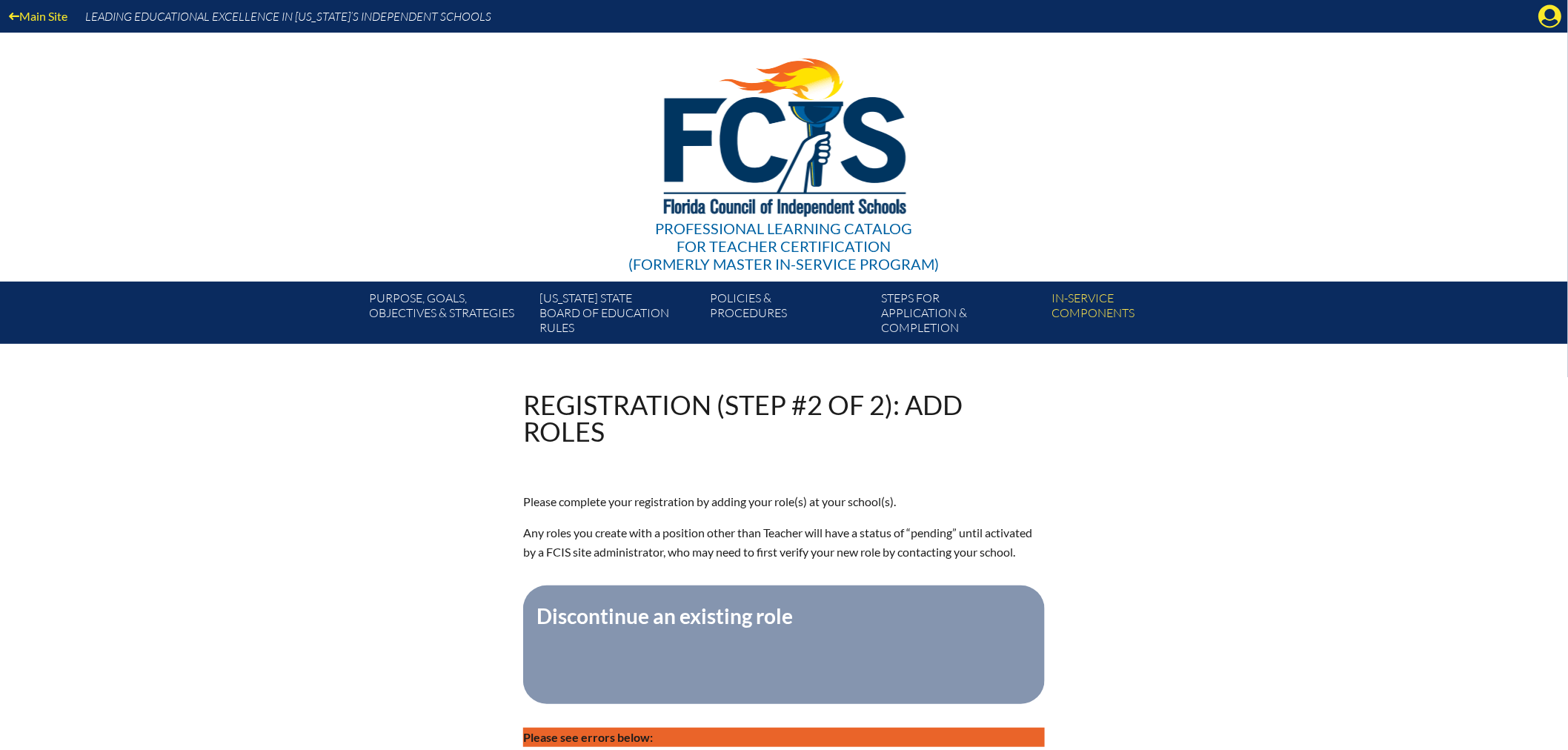
scroll to position [329, 0]
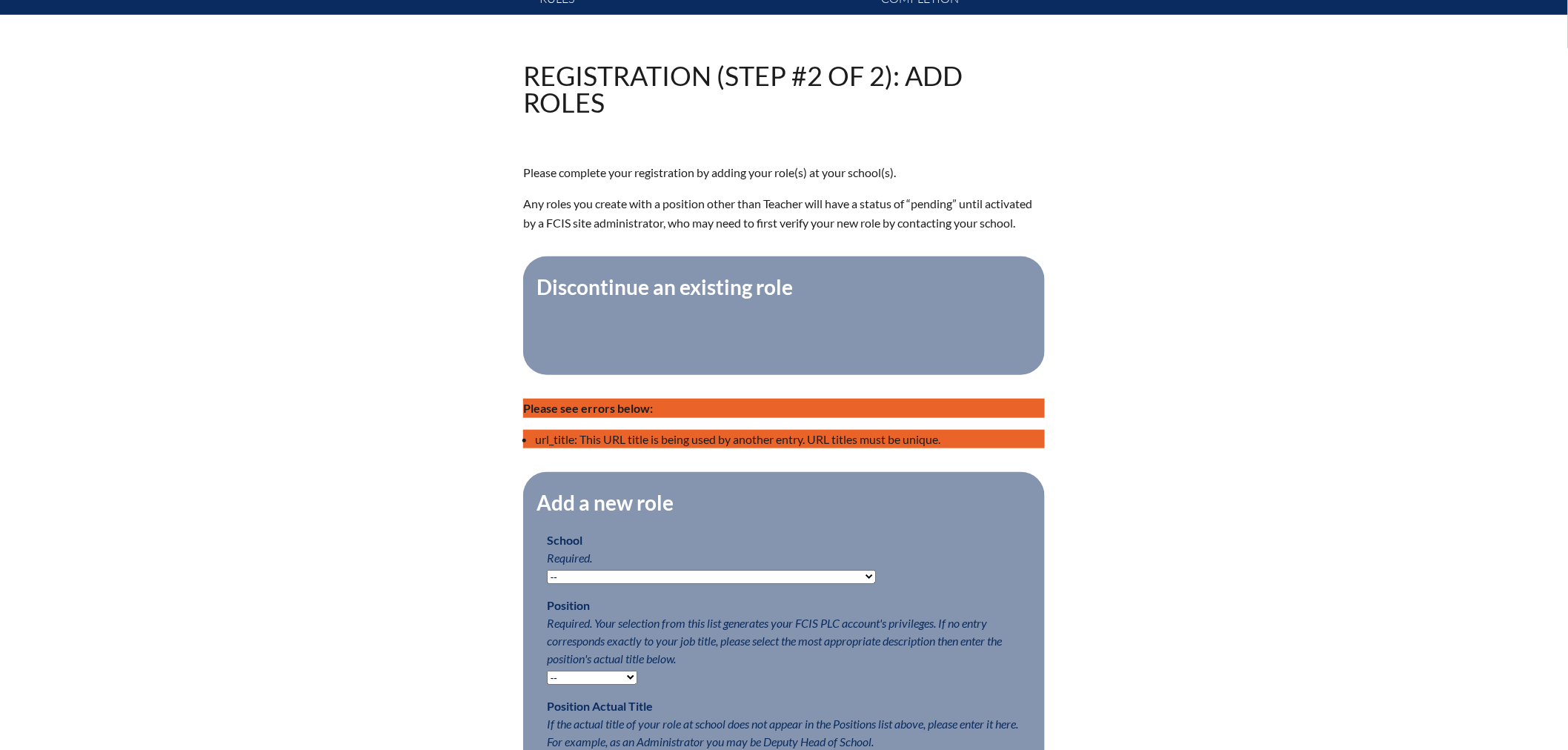
click at [671, 417] on p "Please see errors below:" at bounding box center [784, 408] width 521 height 19
click at [633, 582] on select "-- [MEDICAL_DATA] Inspired Academy Academy at [GEOGRAPHIC_DATA] Academy at the …" at bounding box center [711, 577] width 329 height 14
select select "20261"
click at [547, 579] on select "-- [MEDICAL_DATA] Inspired Academy Academy at [GEOGRAPHIC_DATA] Academy at the …" at bounding box center [711, 577] width 329 height 14
click at [608, 685] on select "-- Teacher PLC Coordinator Head of School Administrator" at bounding box center [591, 677] width 90 height 14
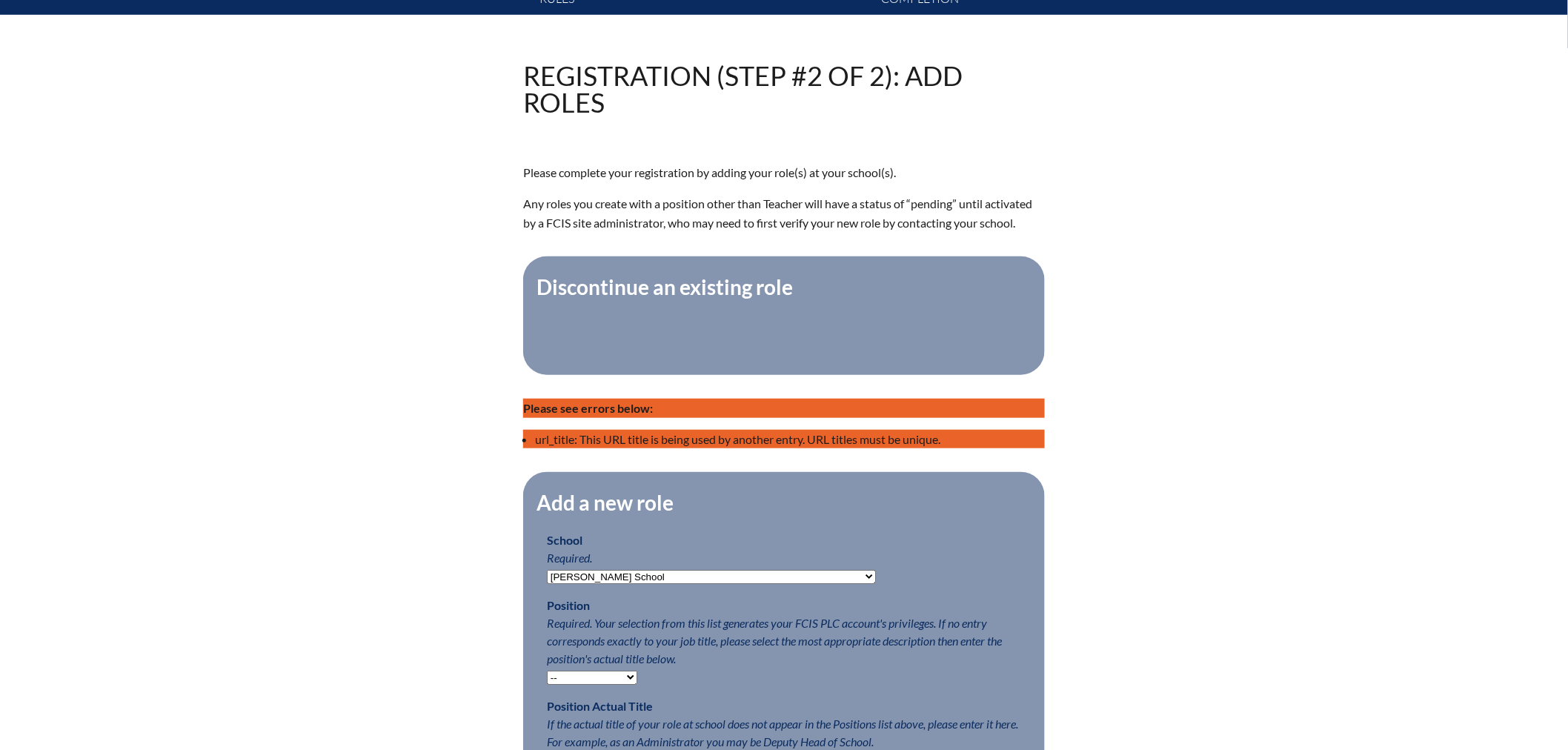
select select "15563"
click at [547, 679] on select "-- Teacher PLC Coordinator Head of School Administrator" at bounding box center [591, 677] width 90 height 14
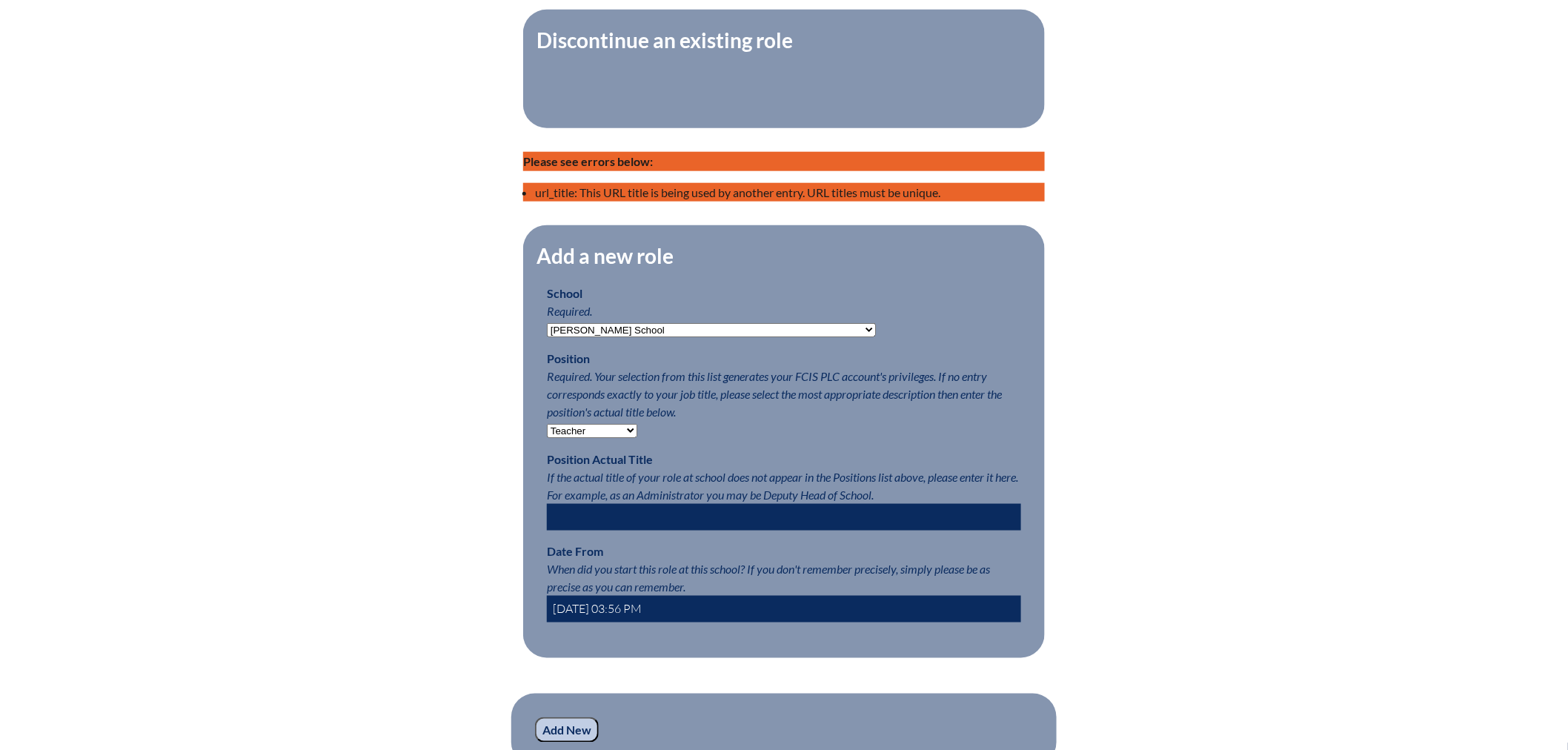
drag, startPoint x: 656, startPoint y: 618, endPoint x: 261, endPoint y: 581, distance: 396.7
click at [336, 604] on div "Registration (Step #2 of 2): Add Roles Please complete your registration by add…" at bounding box center [784, 310] width 1568 height 990
type input "2022-08-01 8:00 AM"
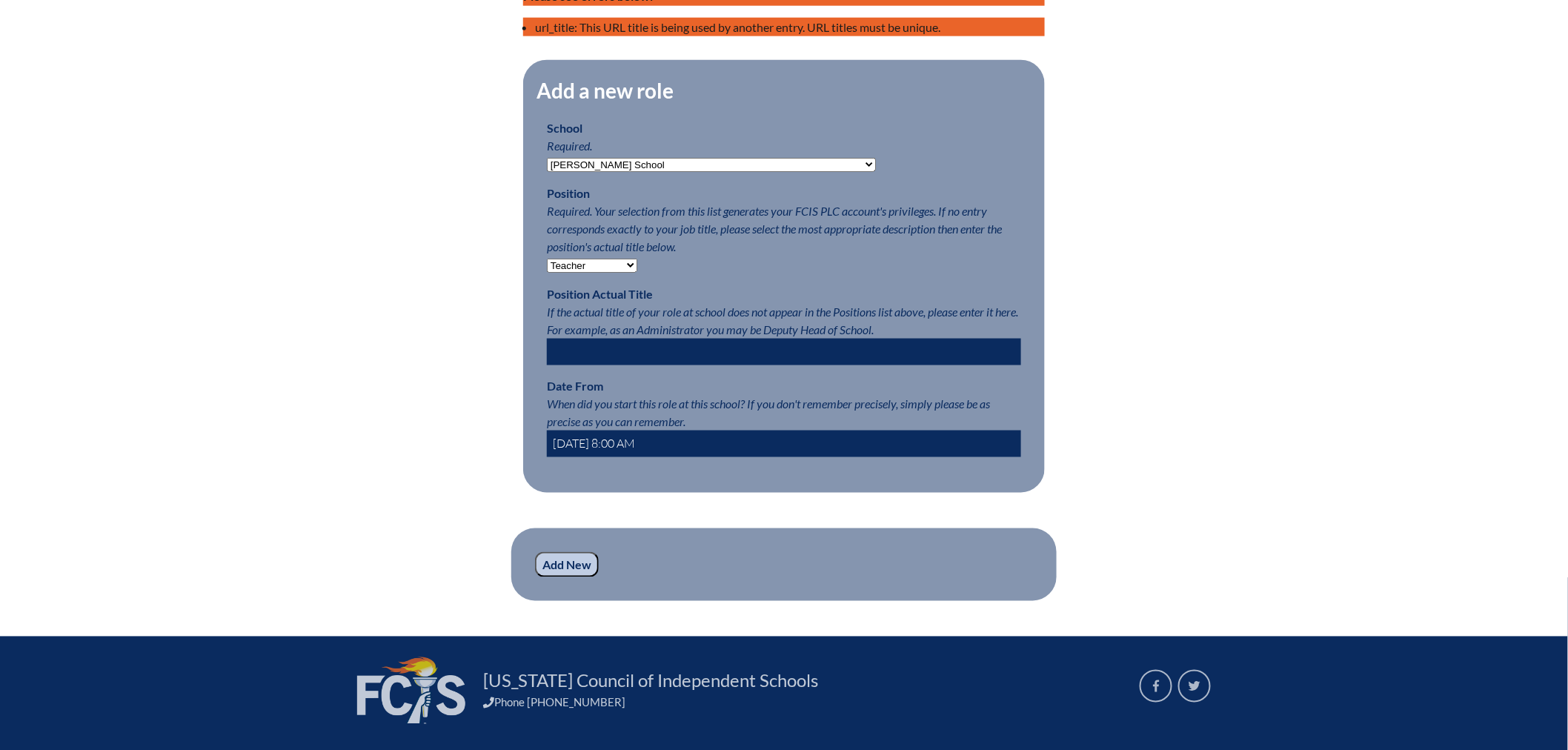
click at [559, 577] on input "Add New" at bounding box center [566, 565] width 64 height 25
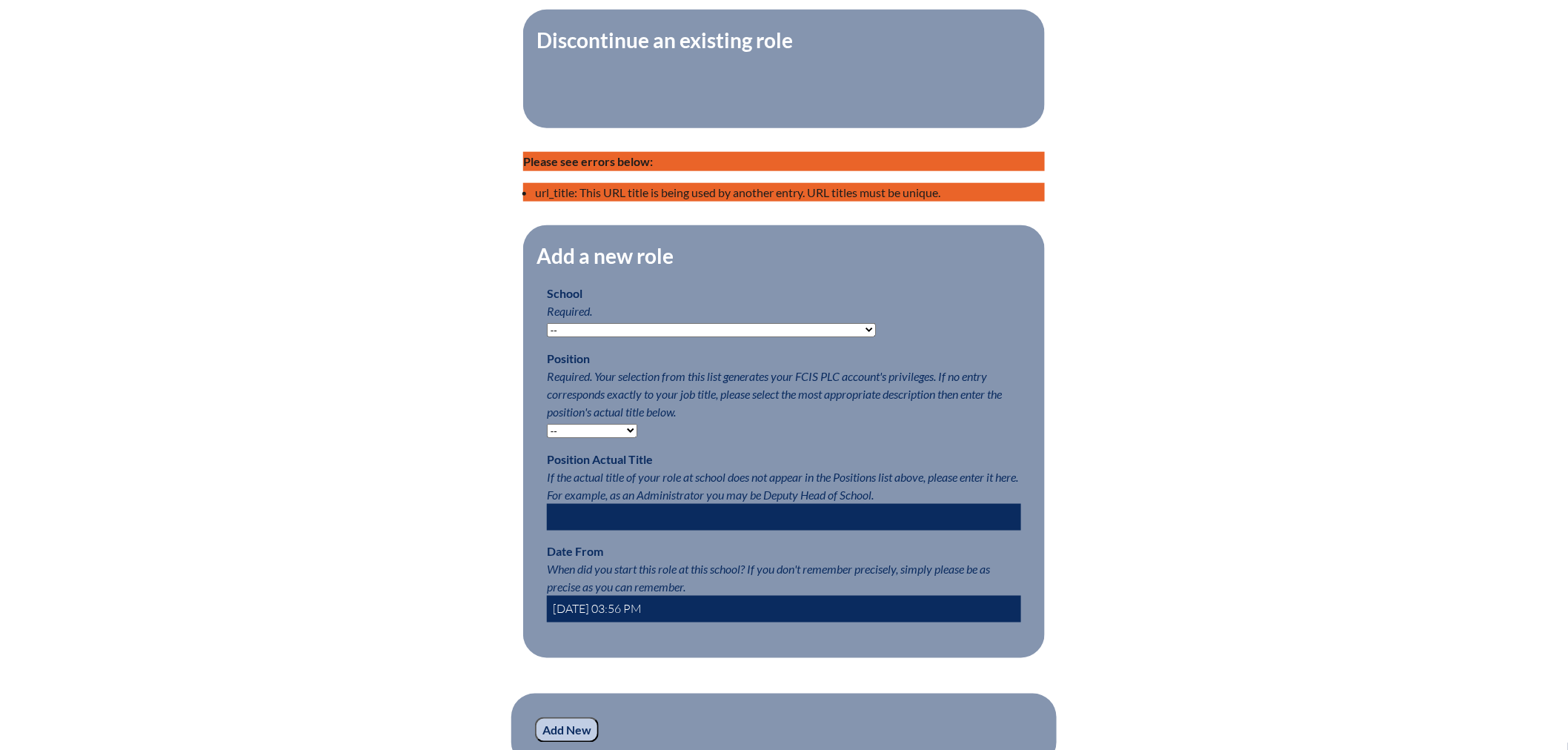
scroll to position [823, 0]
